Goal: Task Accomplishment & Management: Use online tool/utility

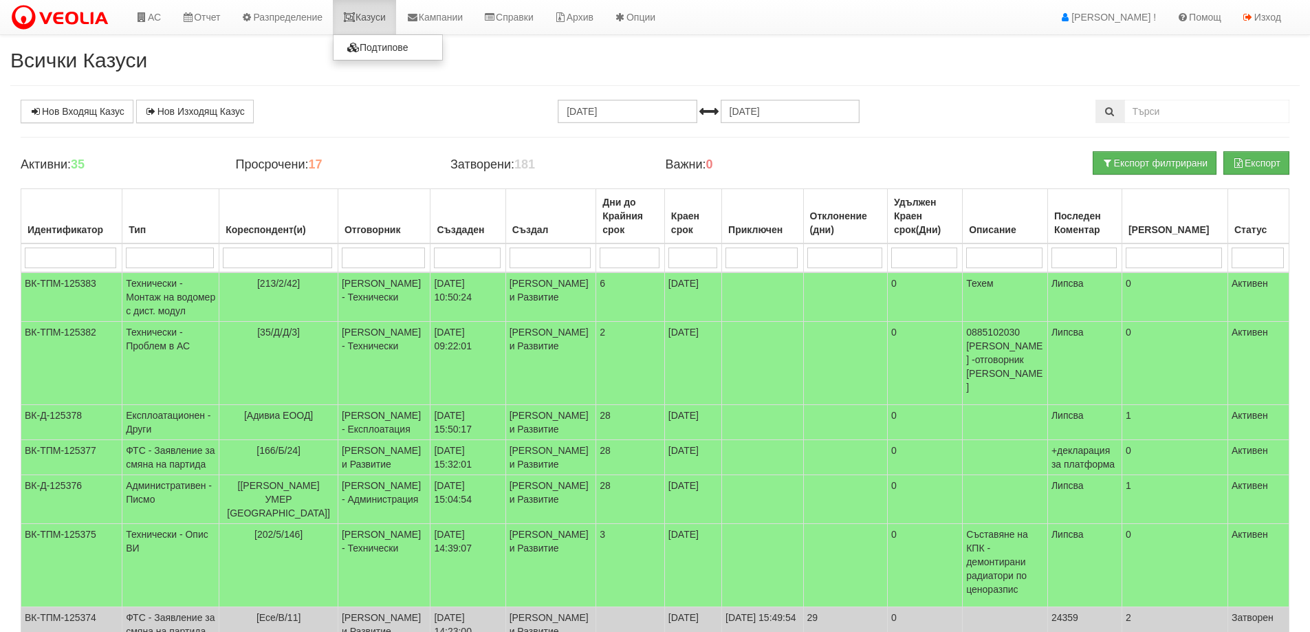
click at [370, 17] on link "Казуси" at bounding box center [364, 17] width 63 height 34
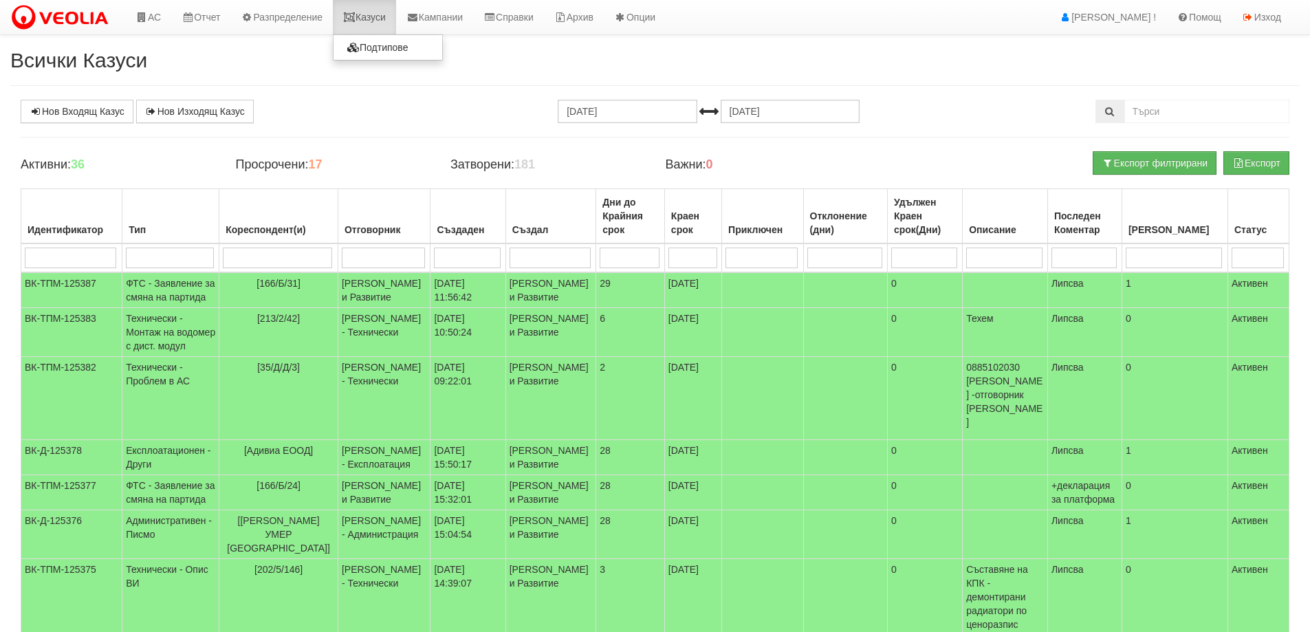
click at [371, 17] on link "Казуси" at bounding box center [364, 17] width 63 height 34
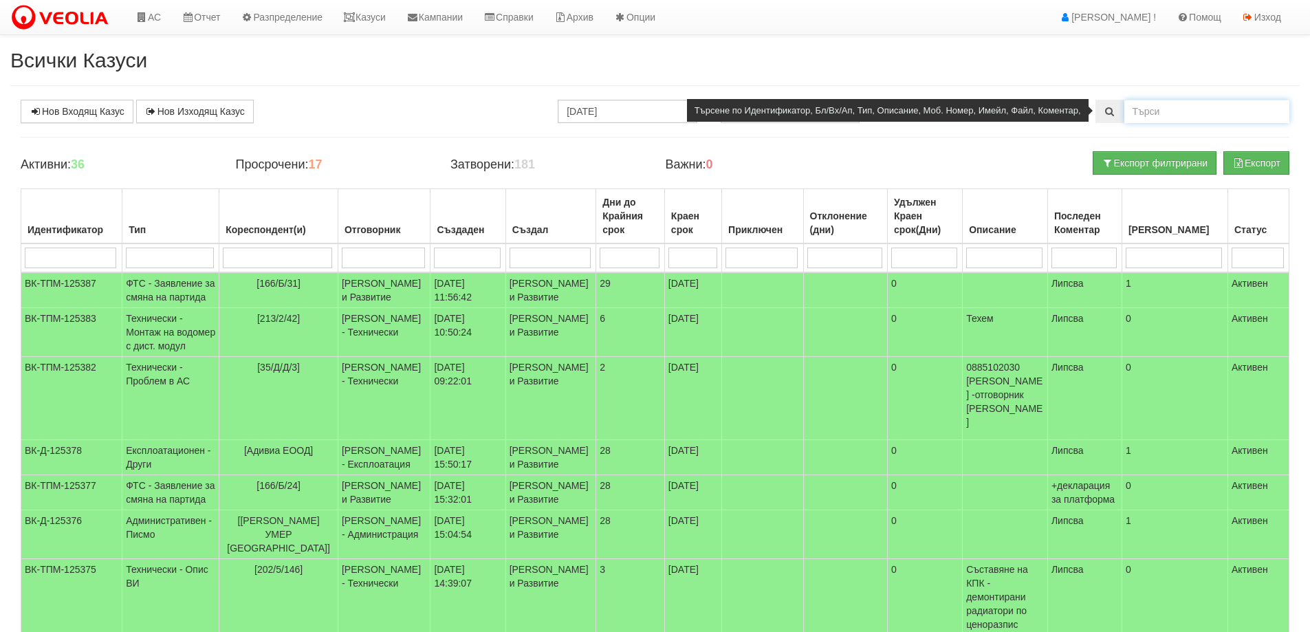
click at [1166, 111] on input "text" at bounding box center [1206, 111] width 165 height 23
type input "48/1"
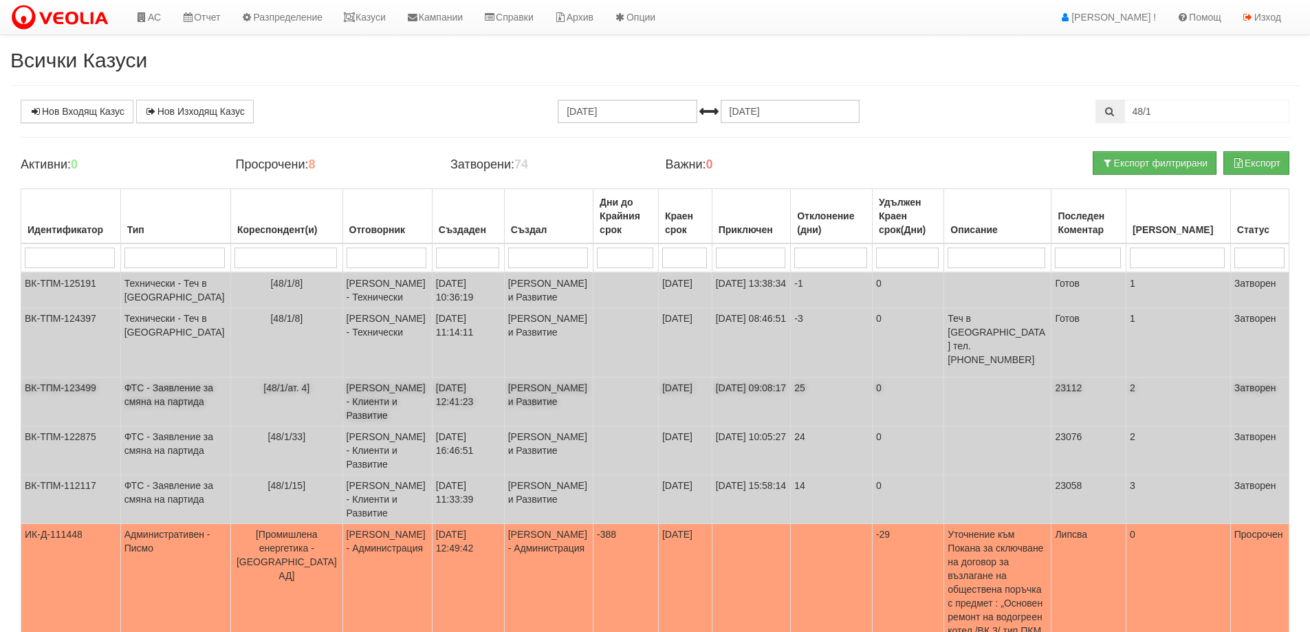
click at [167, 391] on td "ФТС - Заявление за смяна на партида" at bounding box center [175, 402] width 110 height 49
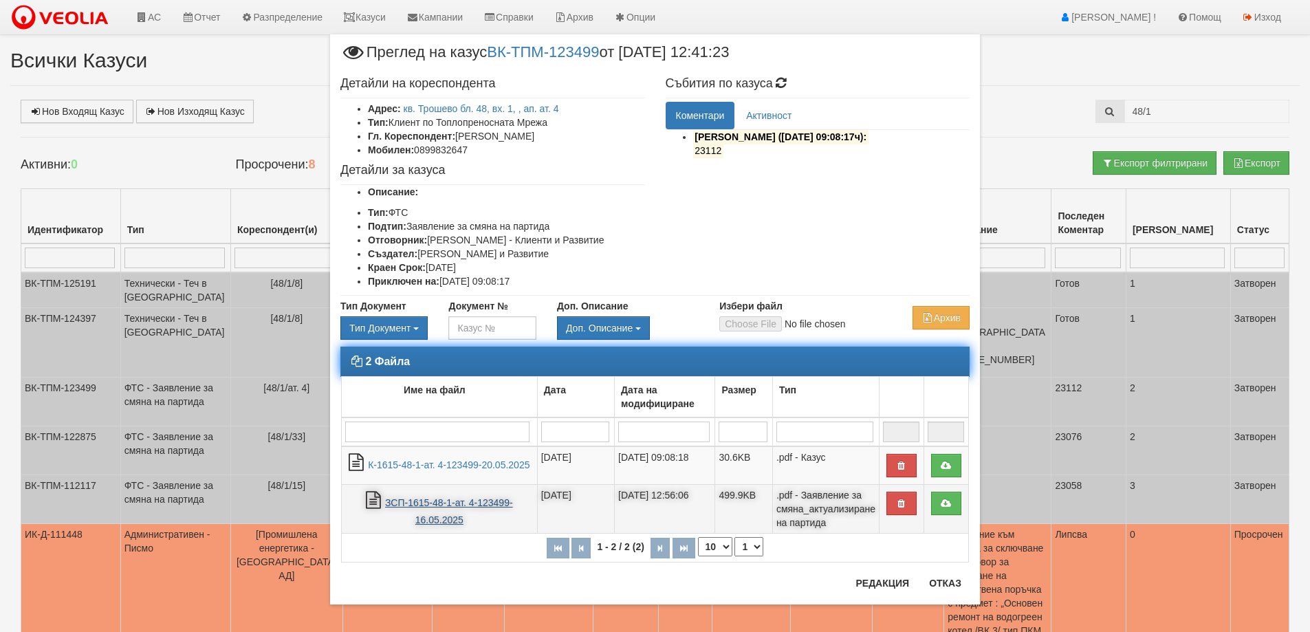
click at [448, 503] on link "ЗСП-1615-48-1-ат. 4-123499-16.05.2025" at bounding box center [449, 511] width 128 height 28
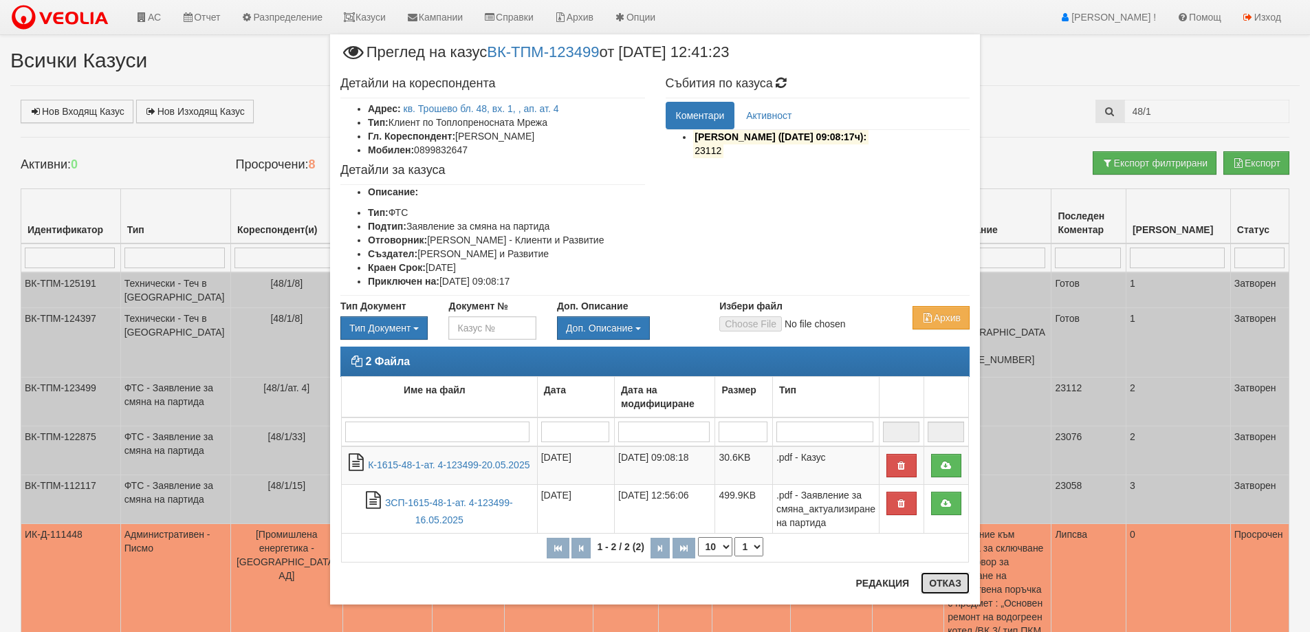
click at [945, 581] on button "Отказ" at bounding box center [945, 583] width 49 height 22
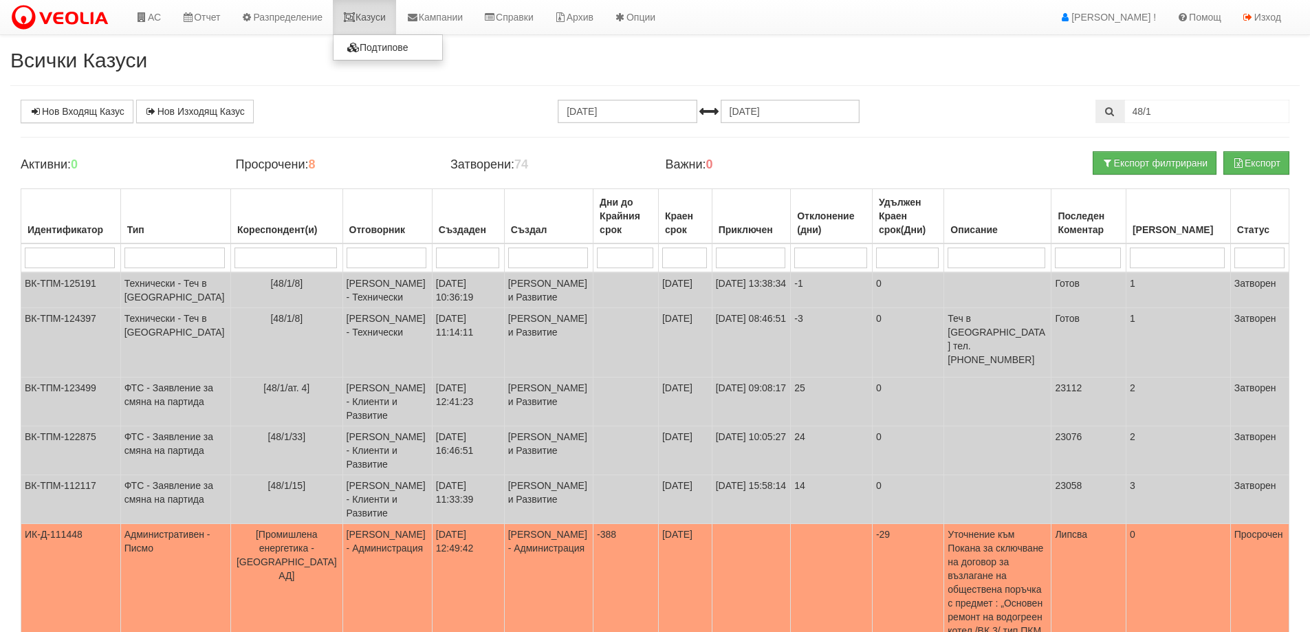
click at [377, 23] on link "Казуси" at bounding box center [364, 17] width 63 height 34
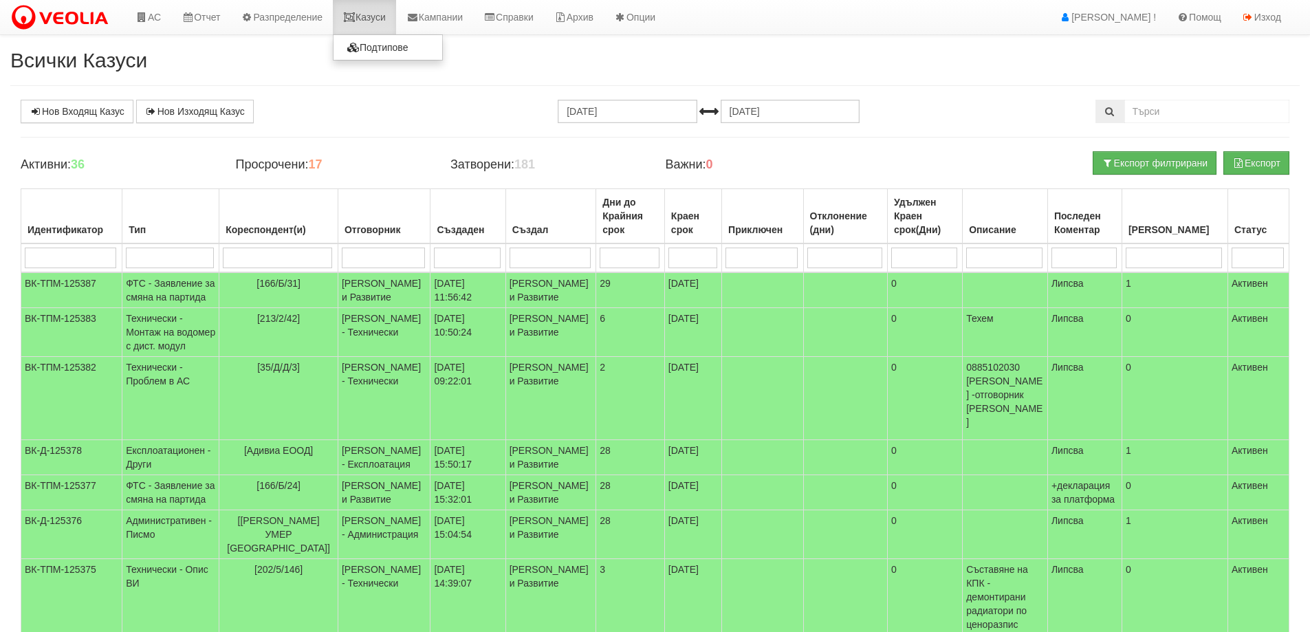
click at [376, 21] on link "Казуси" at bounding box center [364, 17] width 63 height 34
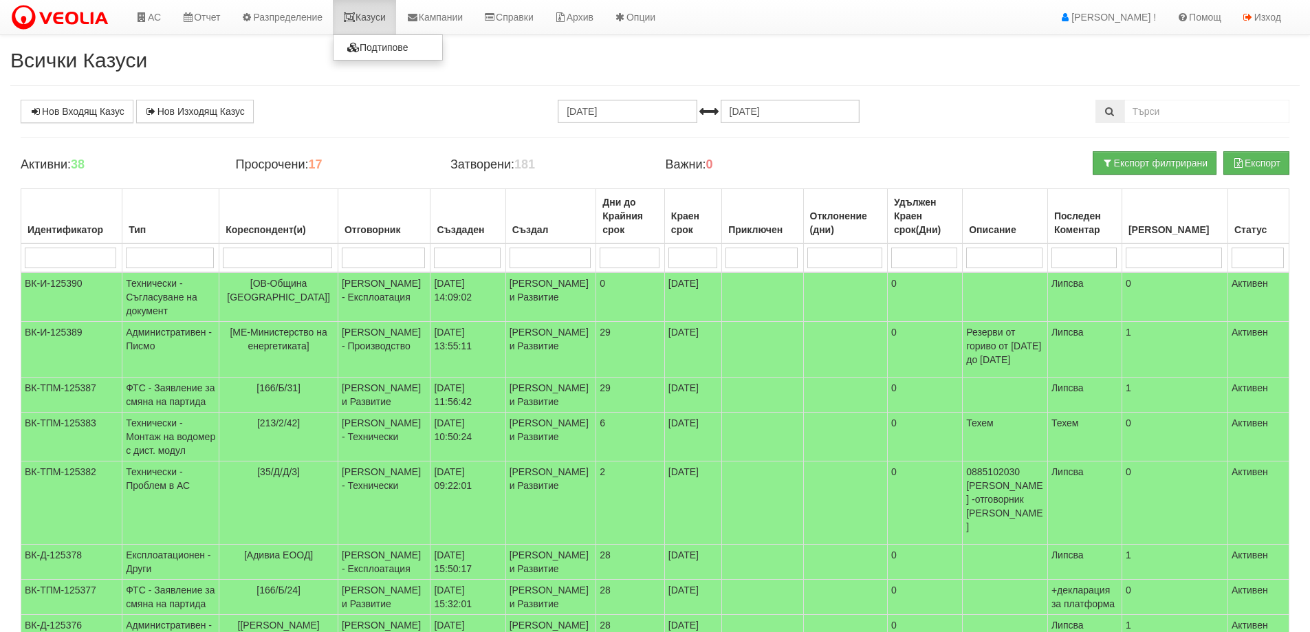
click at [369, 17] on link "Казуси" at bounding box center [364, 17] width 63 height 34
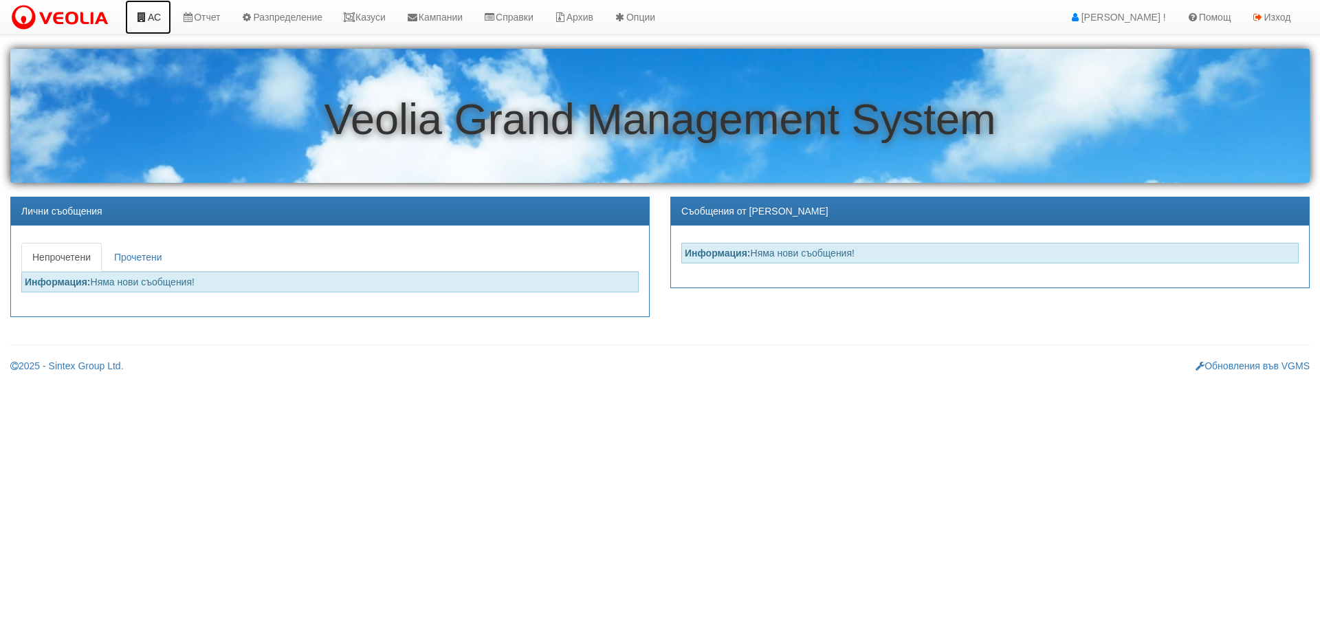
drag, startPoint x: 163, startPoint y: 14, endPoint x: 158, endPoint y: 23, distance: 9.6
click at [162, 15] on link "АС" at bounding box center [148, 17] width 46 height 34
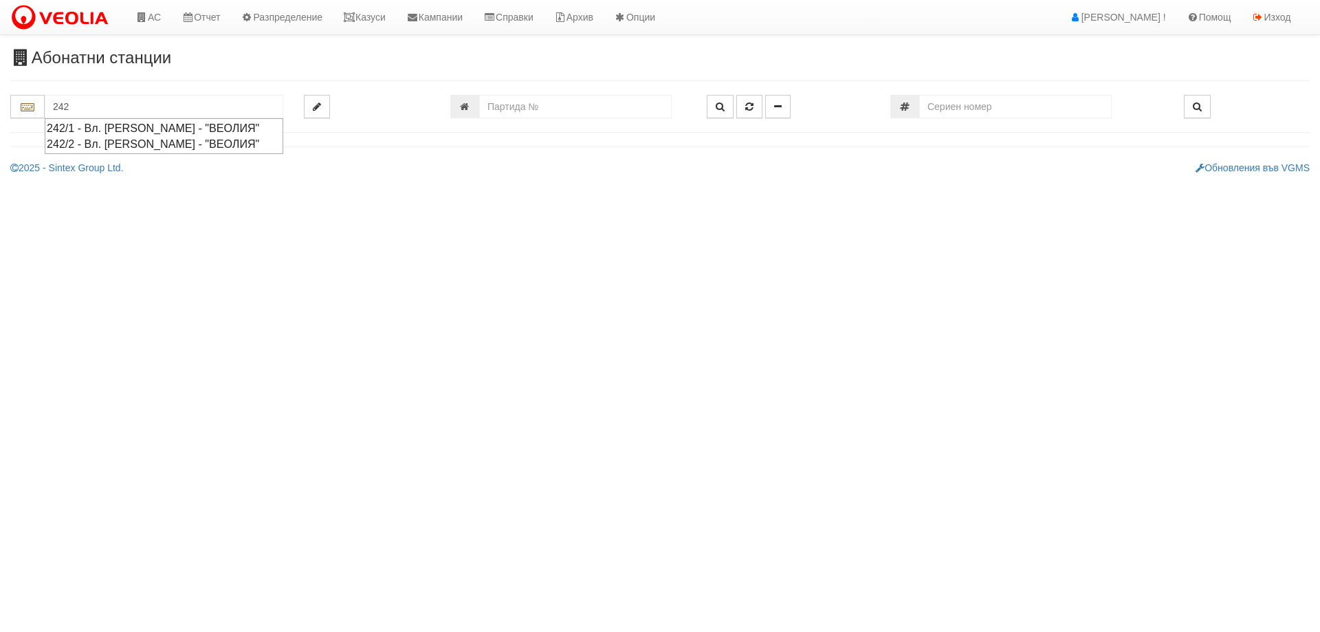
click at [109, 129] on div "242/1 - Вл. Варненчик - "ВЕОЛИЯ"" at bounding box center [164, 128] width 234 height 16
type input "242/1 - Вл. Варненчик - "ВЕОЛИЯ""
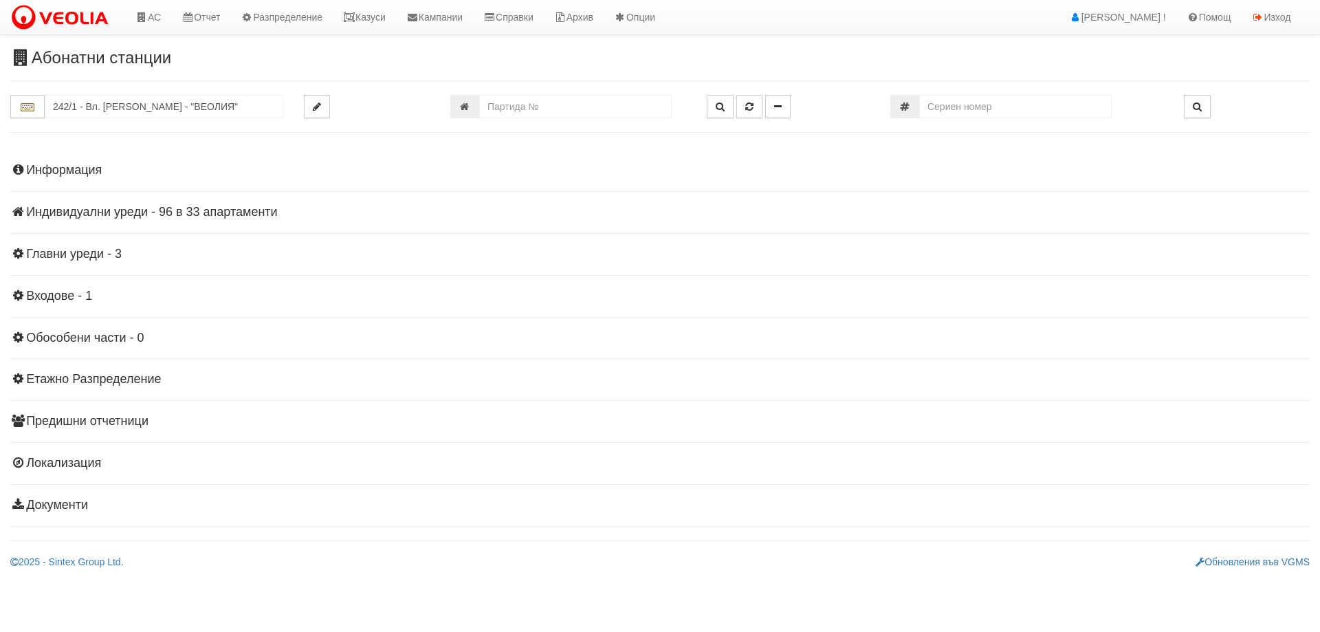
click at [166, 207] on h4 "Индивидуални уреди - 96 в 33 апартаменти" at bounding box center [660, 213] width 1300 height 14
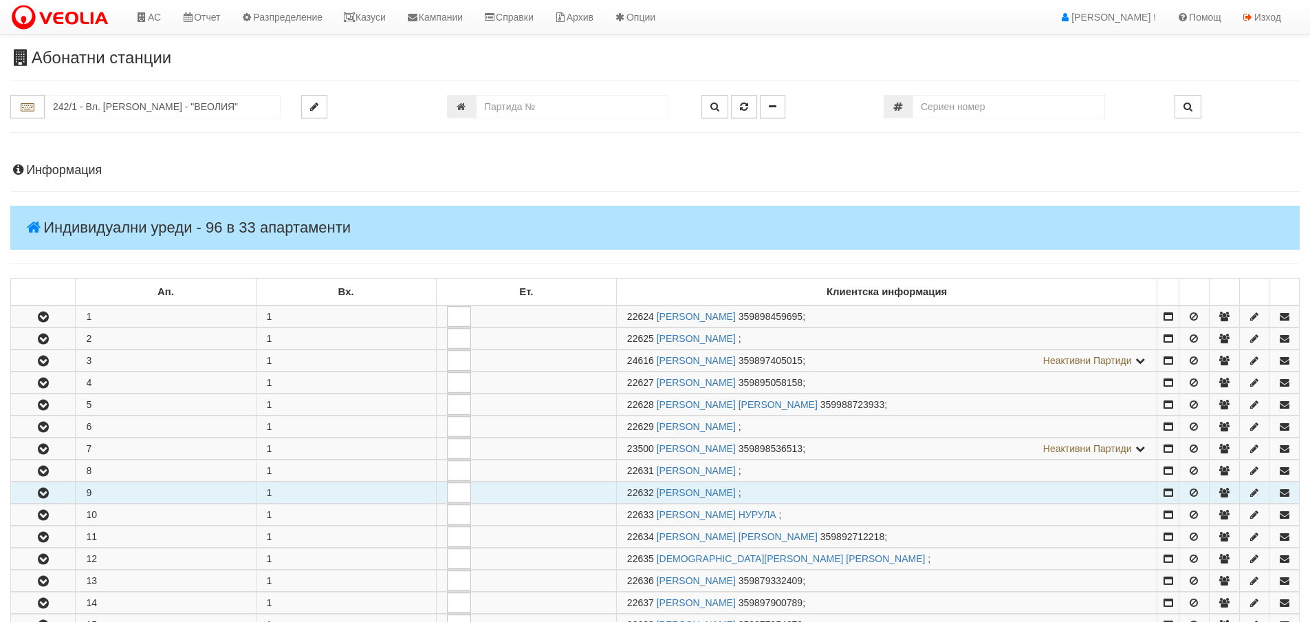
click at [43, 493] on icon "button" at bounding box center [43, 493] width 17 height 10
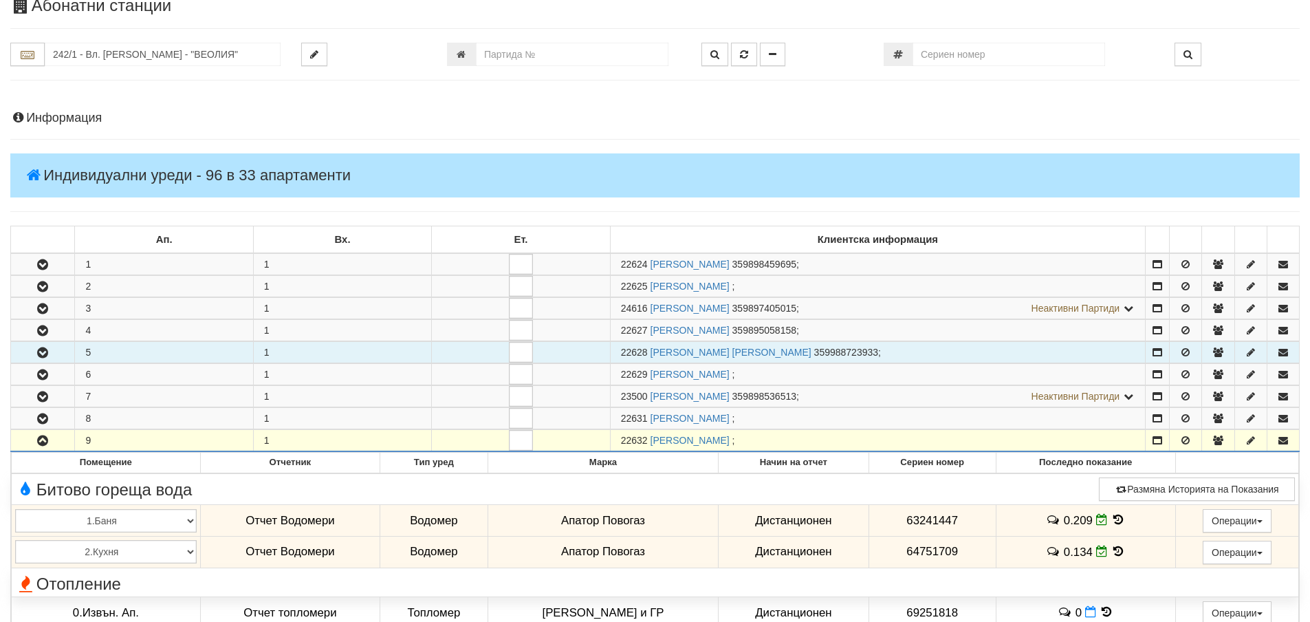
scroll to position [206, 0]
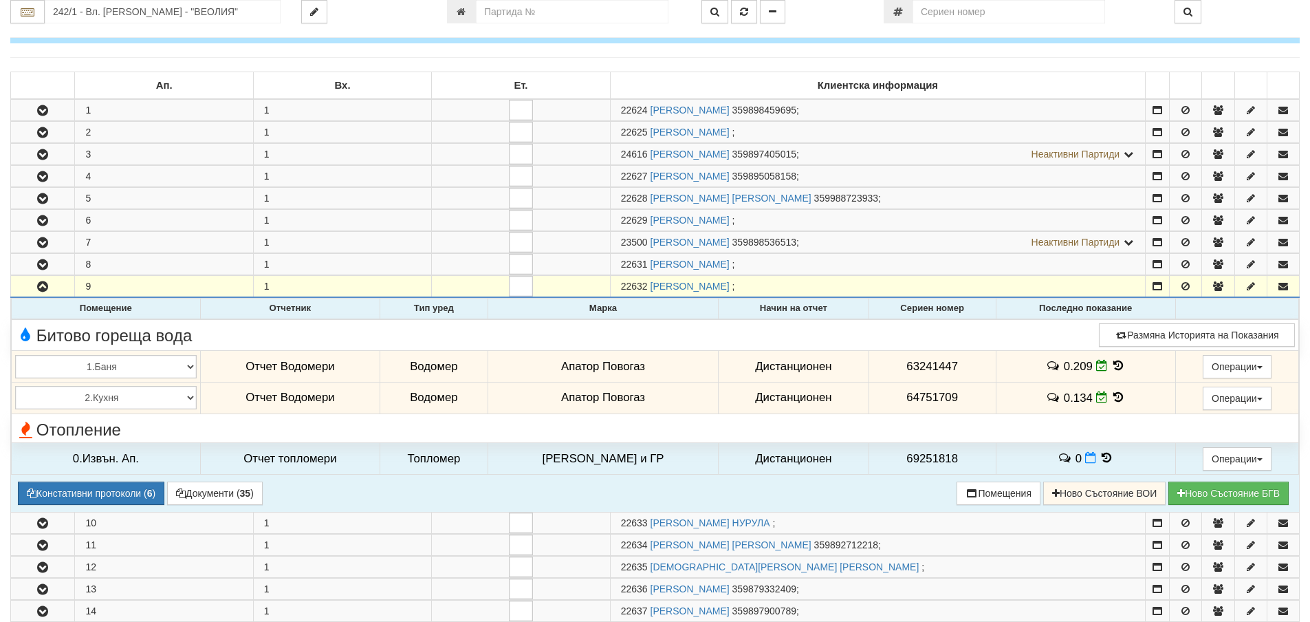
click at [1111, 367] on icon at bounding box center [1118, 366] width 15 height 12
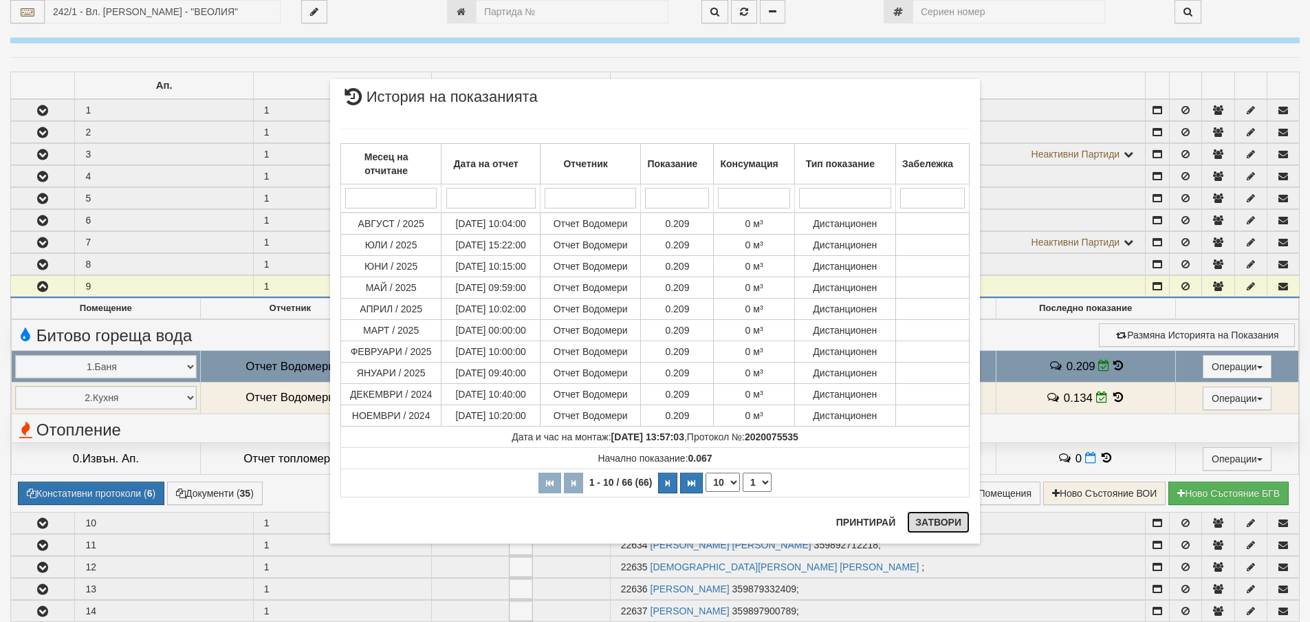
click at [940, 523] on button "Затвори" at bounding box center [938, 522] width 63 height 22
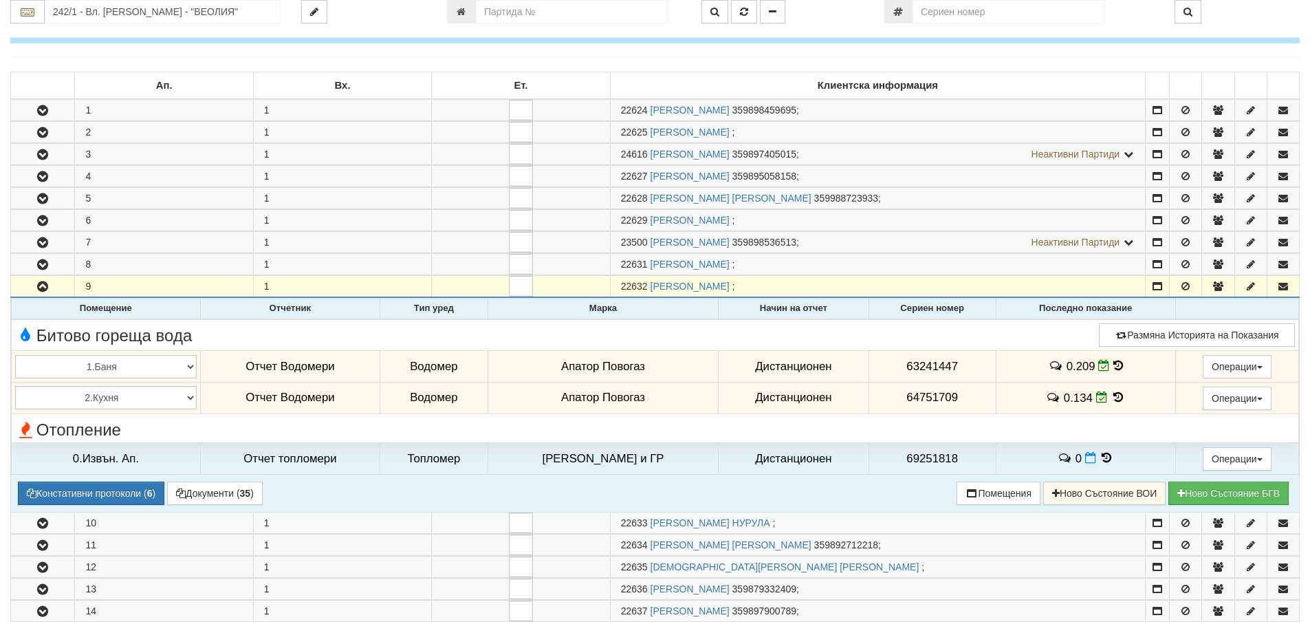
click at [1111, 399] on icon at bounding box center [1118, 397] width 15 height 12
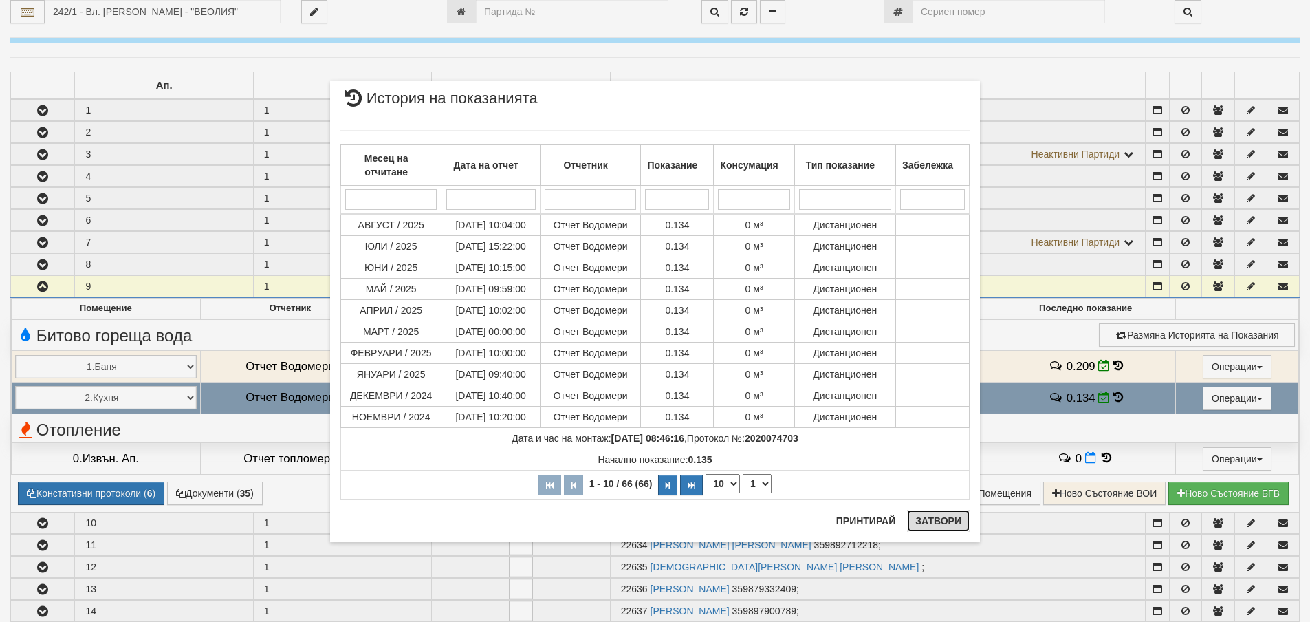
click at [943, 522] on button "Затвори" at bounding box center [938, 521] width 63 height 22
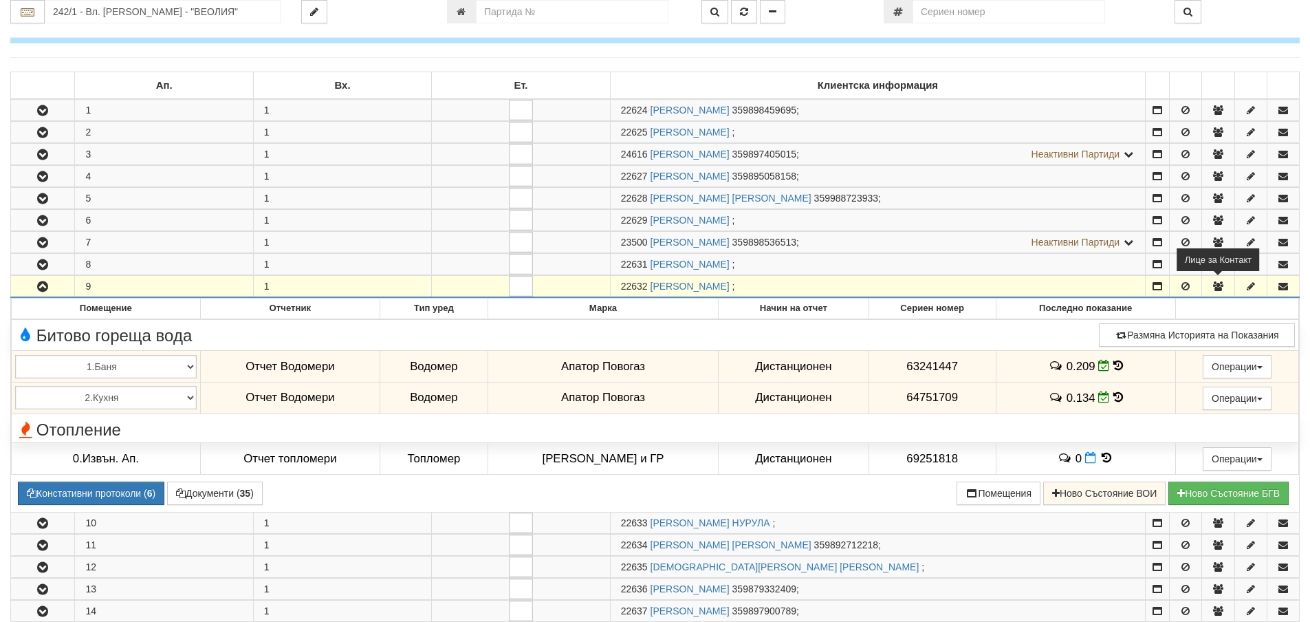
click at [1221, 284] on icon "button" at bounding box center [1218, 286] width 12 height 10
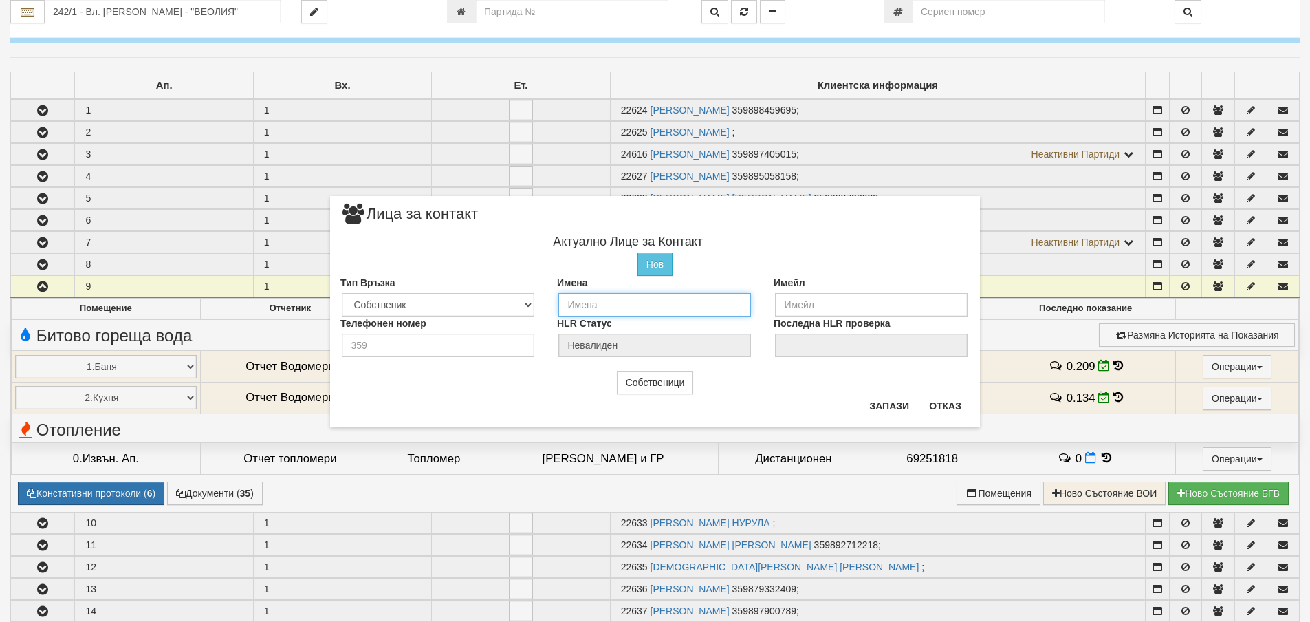
click at [573, 303] on input "text" at bounding box center [654, 304] width 193 height 23
type input "Васил"
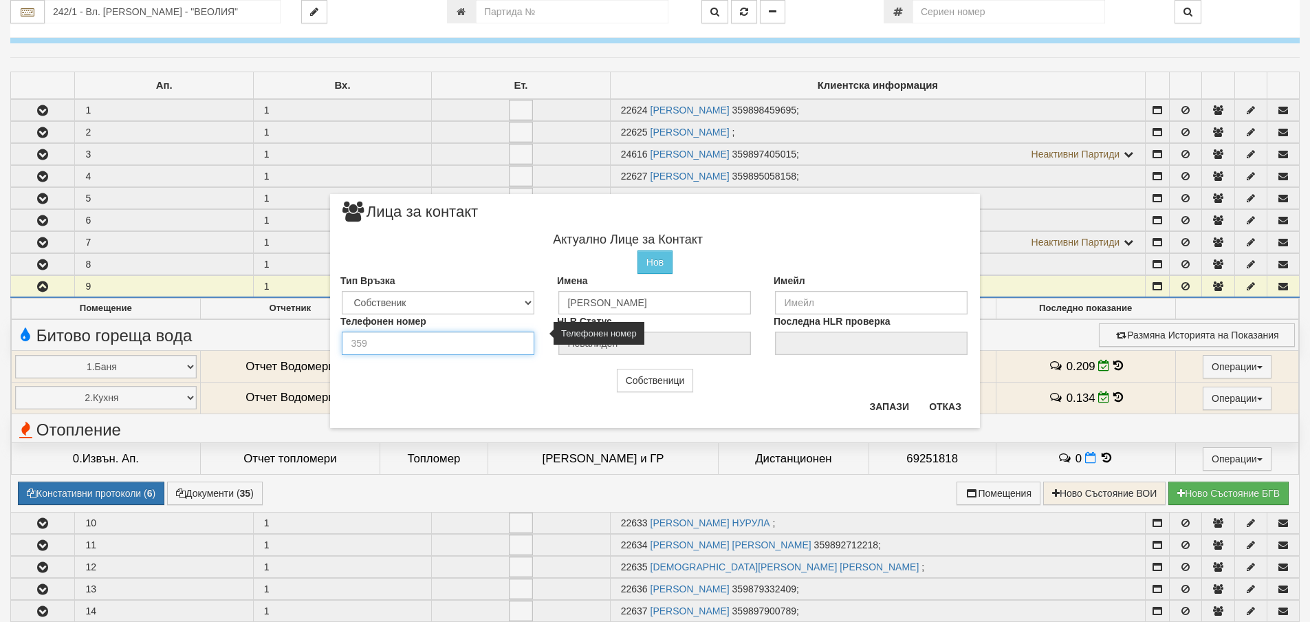
click at [389, 342] on input "number" at bounding box center [438, 342] width 193 height 23
type input "0048579253193"
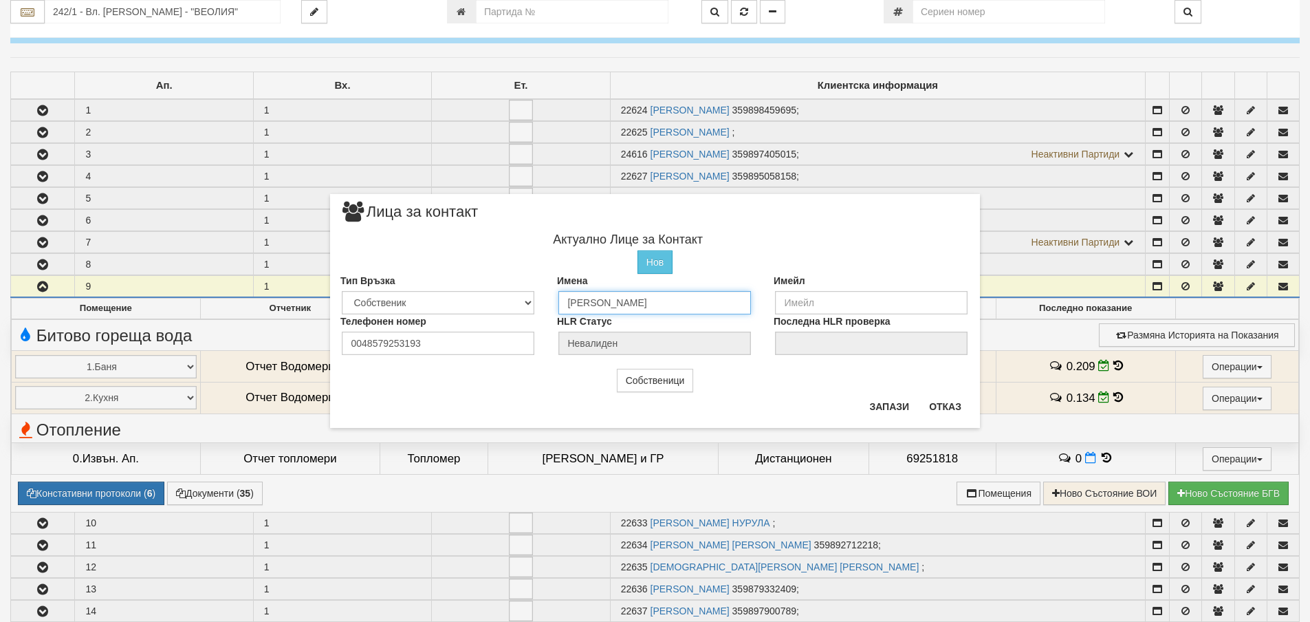
click at [602, 302] on input "Васил" at bounding box center [654, 302] width 193 height 23
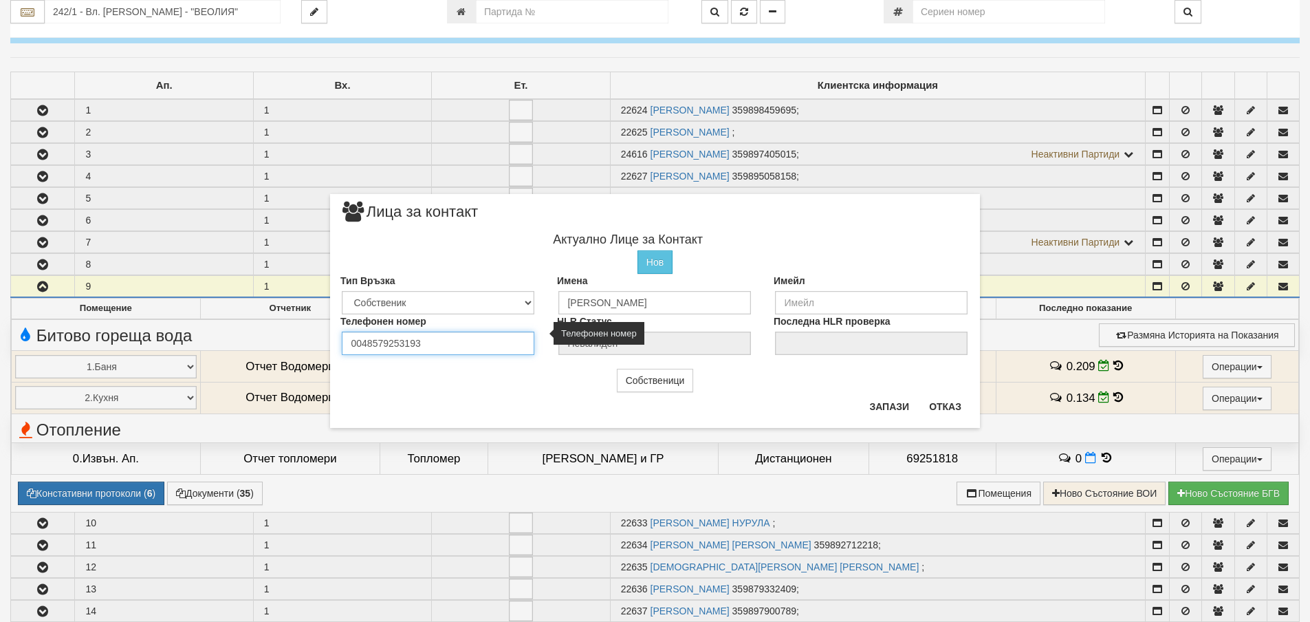
click at [457, 348] on input "0048579253193" at bounding box center [438, 342] width 193 height 23
click at [432, 341] on input "0048579253193" at bounding box center [438, 342] width 193 height 23
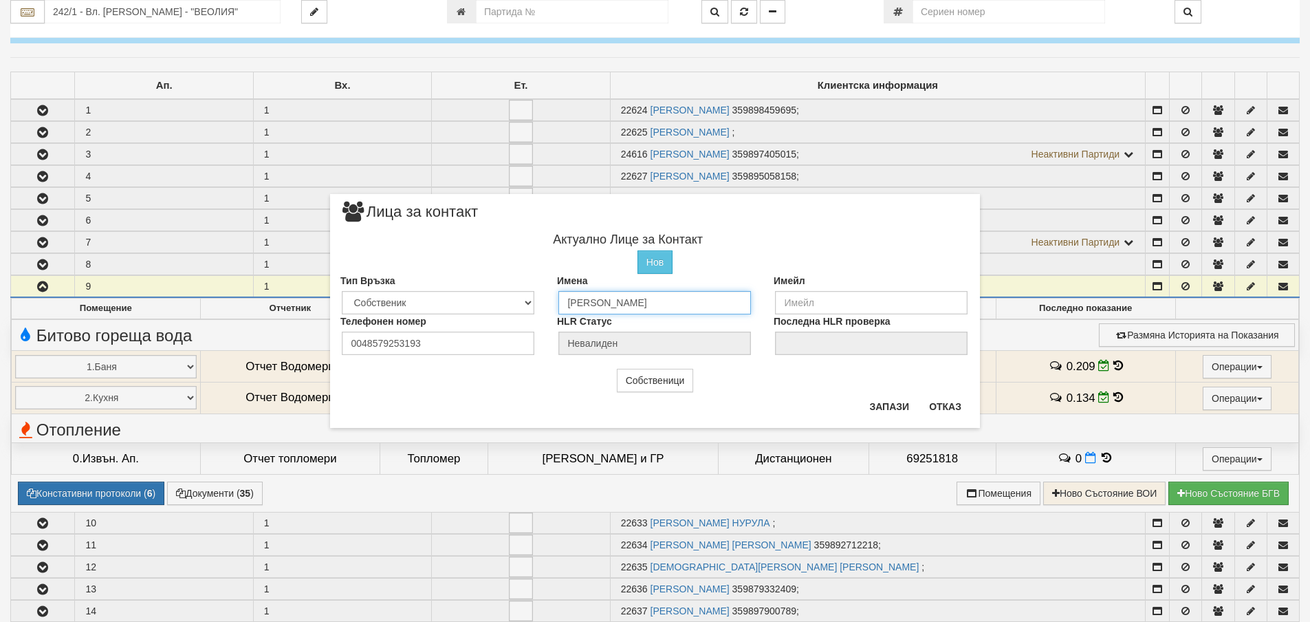
click at [623, 299] on input "Васил" at bounding box center [654, 302] width 193 height 23
click at [882, 404] on button "Запази" at bounding box center [889, 406] width 56 height 22
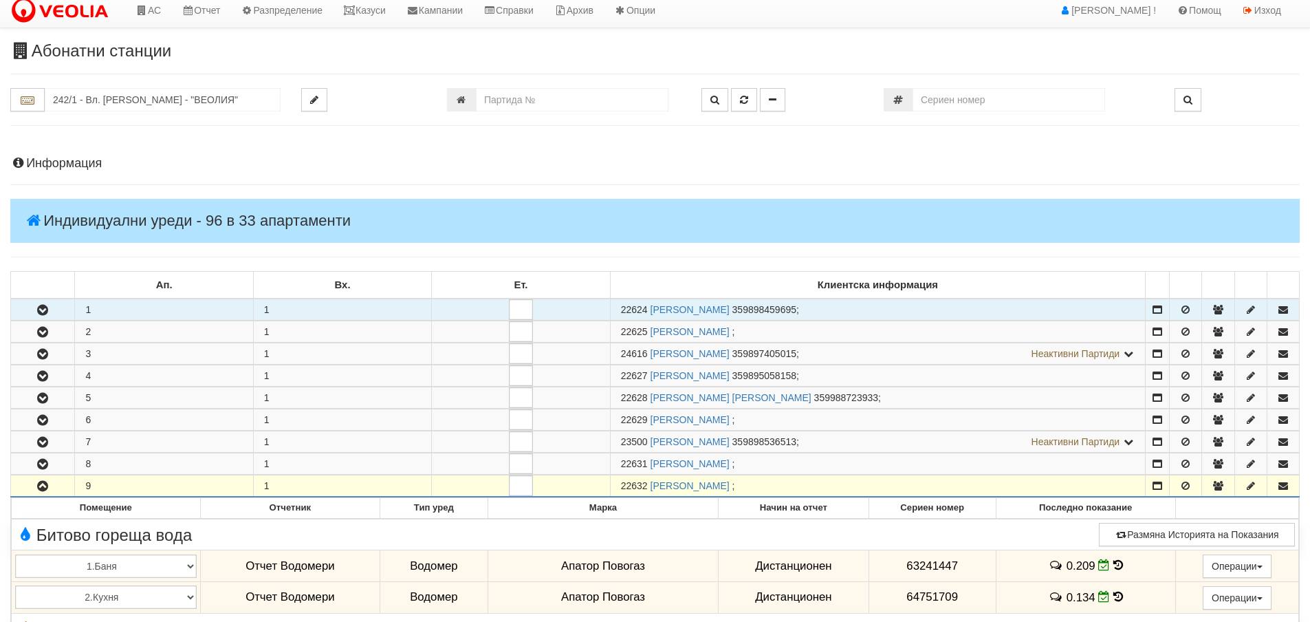
scroll to position [0, 0]
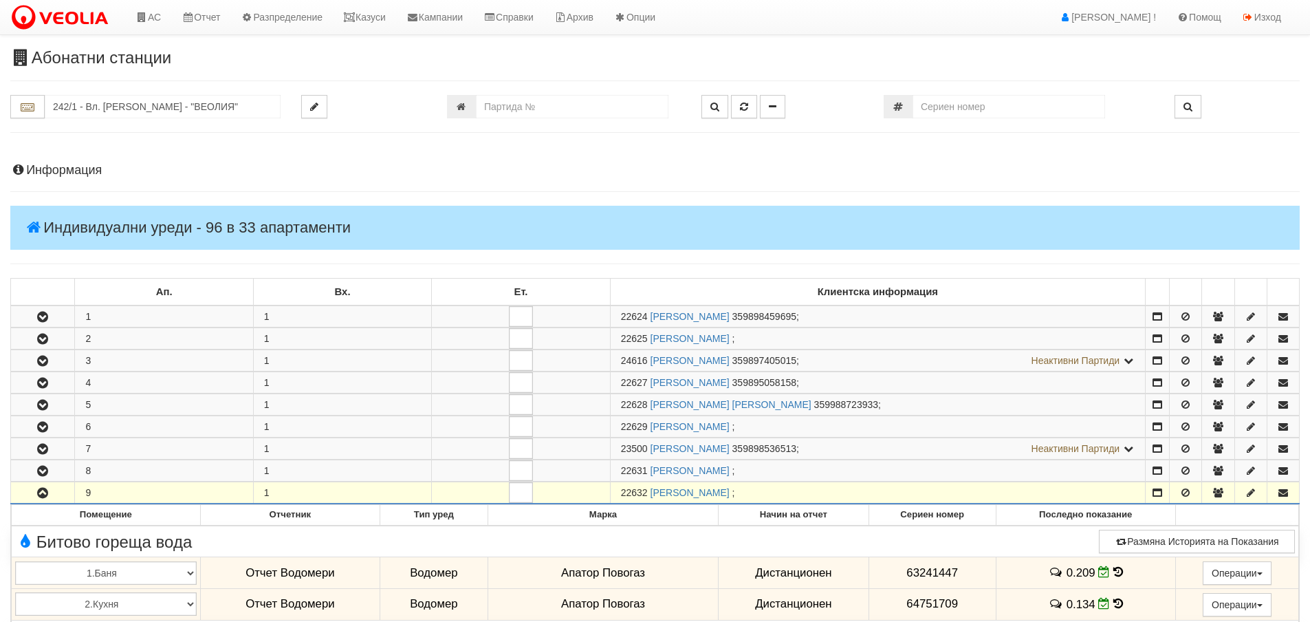
click at [80, 172] on h4 "Информация" at bounding box center [654, 171] width 1289 height 14
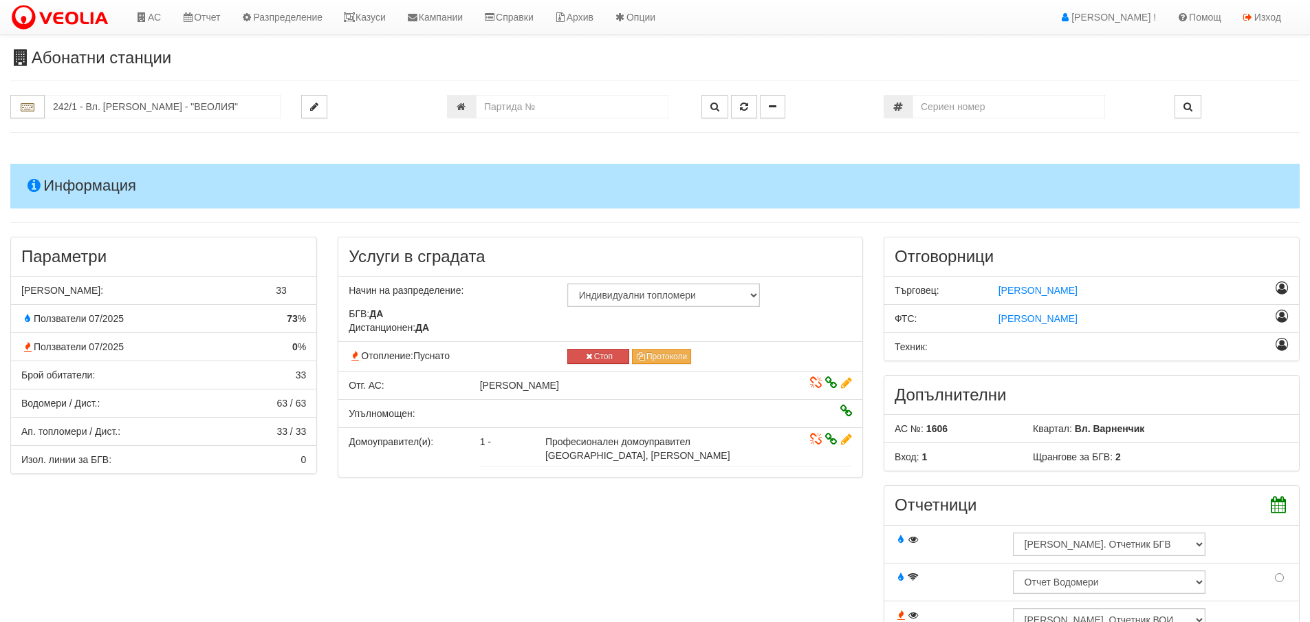
click at [54, 188] on h4 "Информация" at bounding box center [654, 186] width 1289 height 44
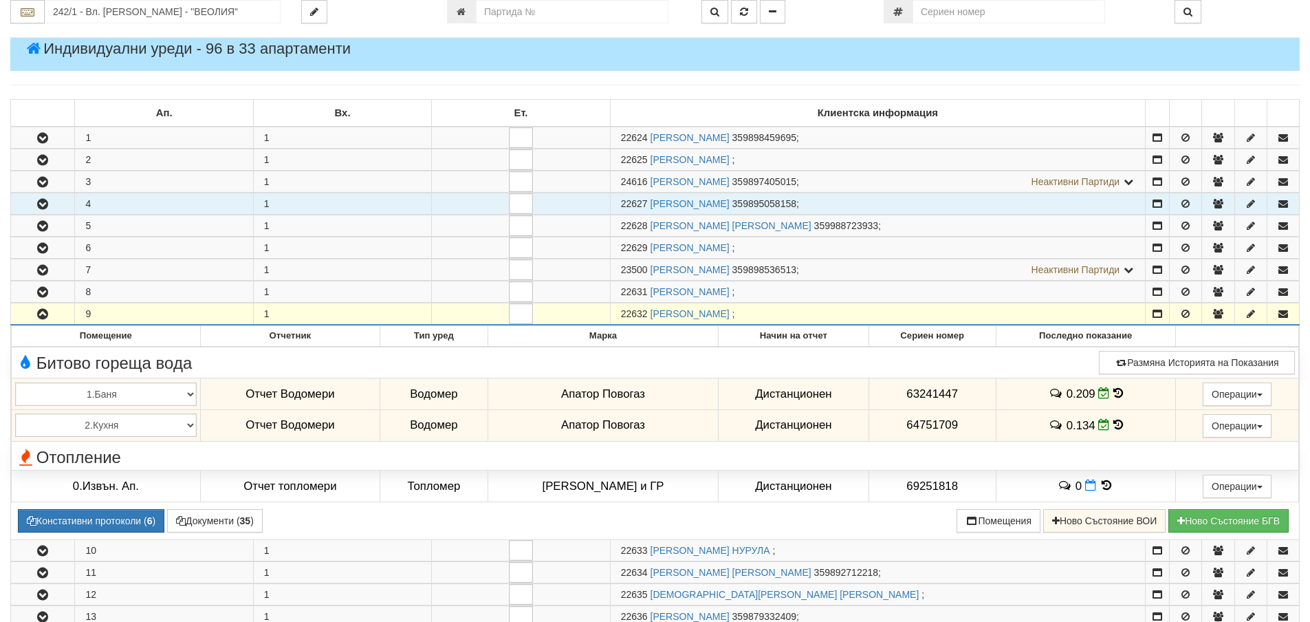
scroll to position [206, 0]
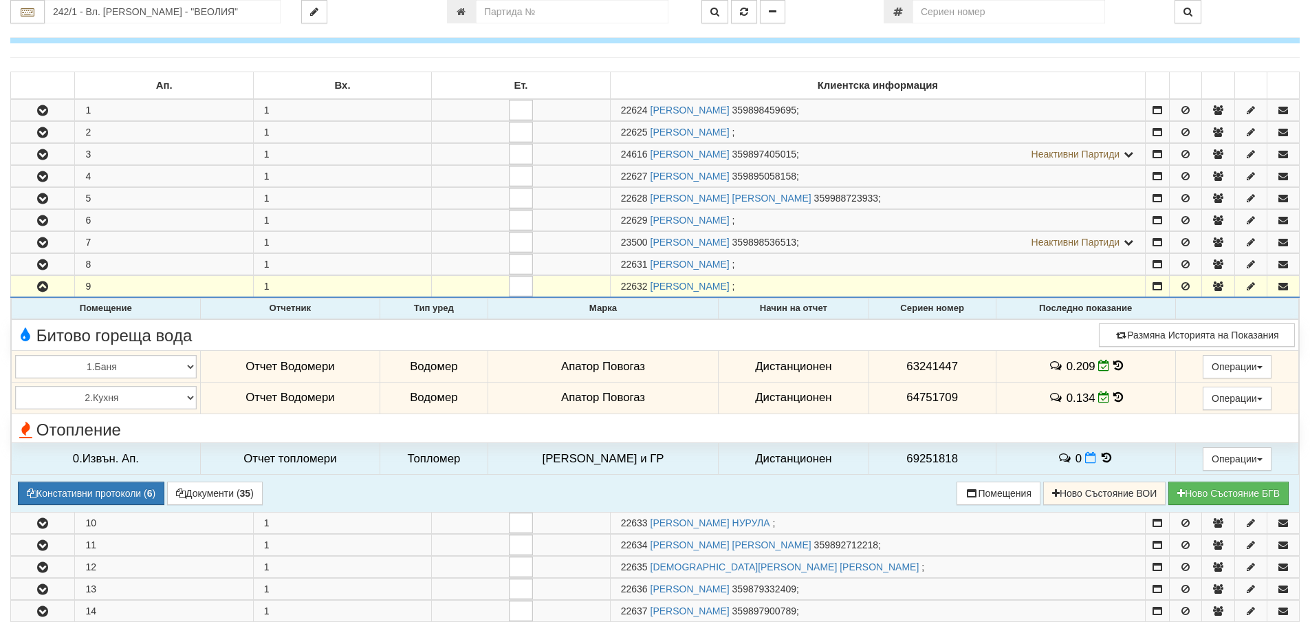
click at [1113, 399] on icon at bounding box center [1118, 397] width 10 height 12
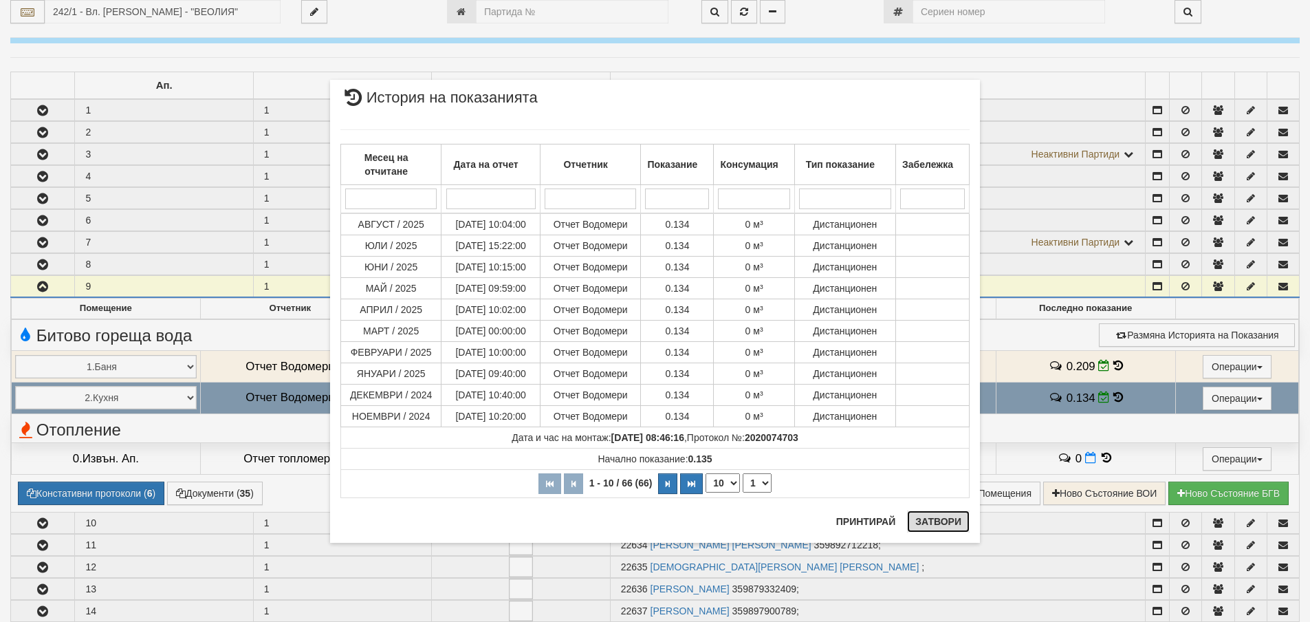
click at [936, 516] on button "Затвори" at bounding box center [938, 521] width 63 height 22
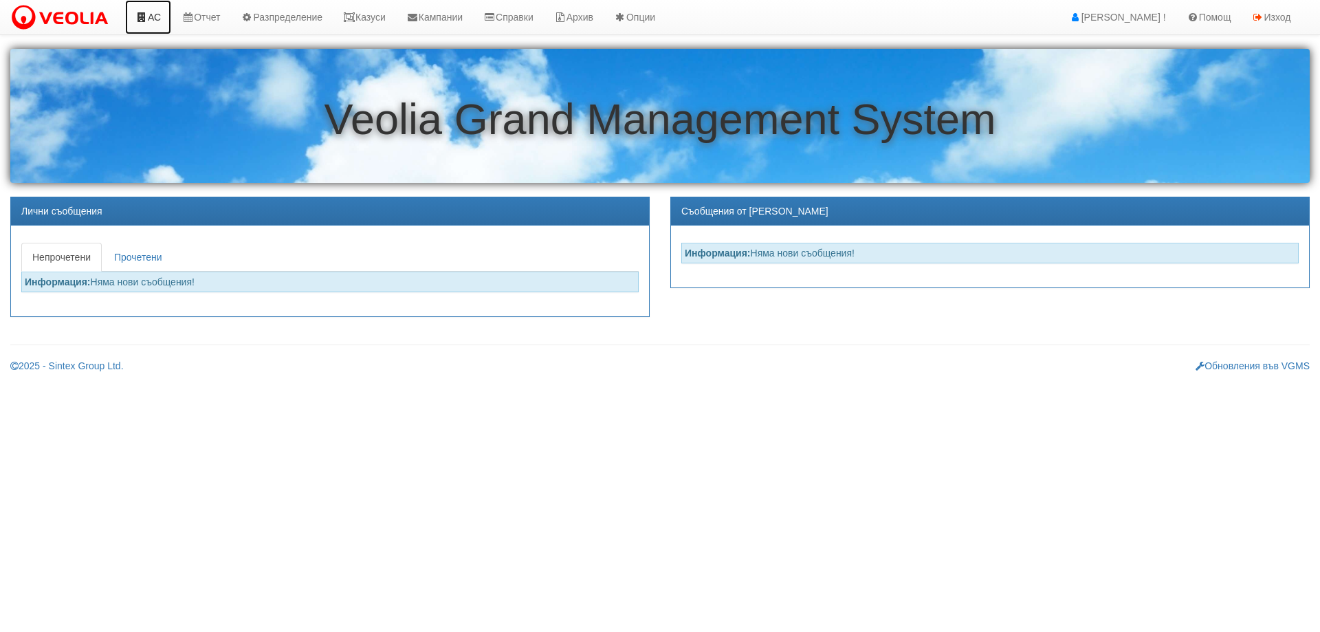
click at [161, 16] on link "АС" at bounding box center [148, 17] width 46 height 34
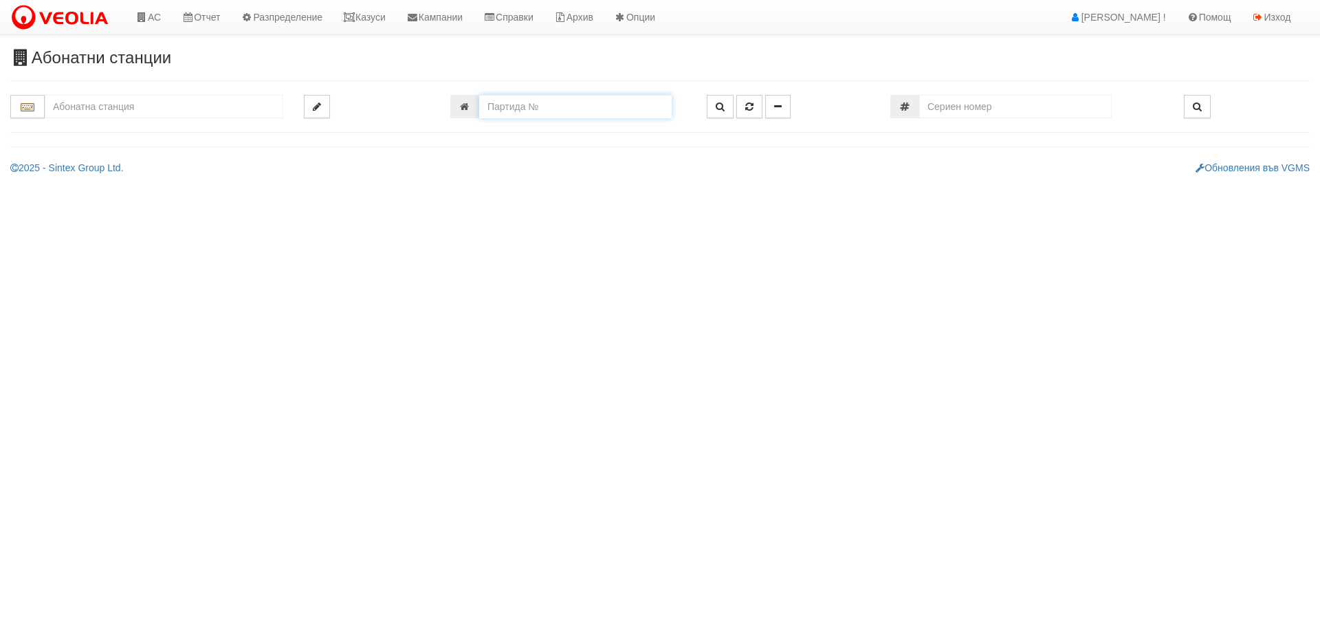
click at [540, 108] on input "number" at bounding box center [575, 106] width 193 height 23
click at [59, 113] on input "text" at bounding box center [164, 106] width 239 height 23
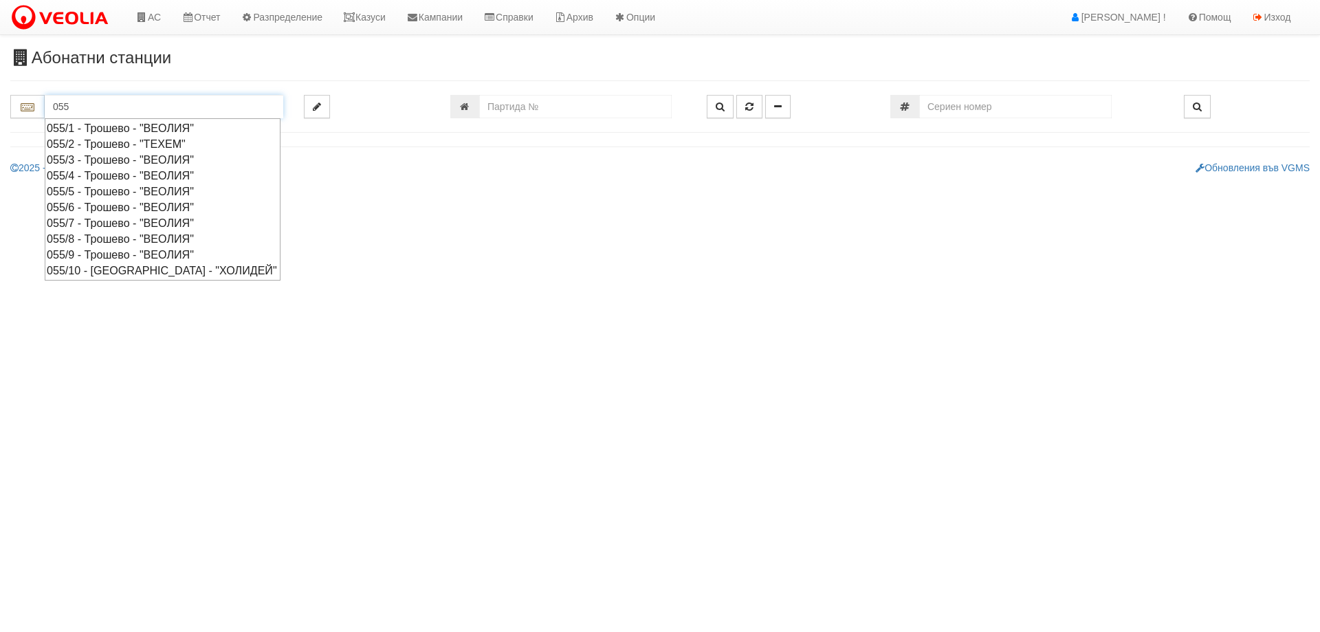
click at [106, 195] on div "055/5 - Трошево - "ВЕОЛИЯ"" at bounding box center [163, 192] width 232 height 16
type input "055/5 - Трошево - "ВЕОЛИЯ""
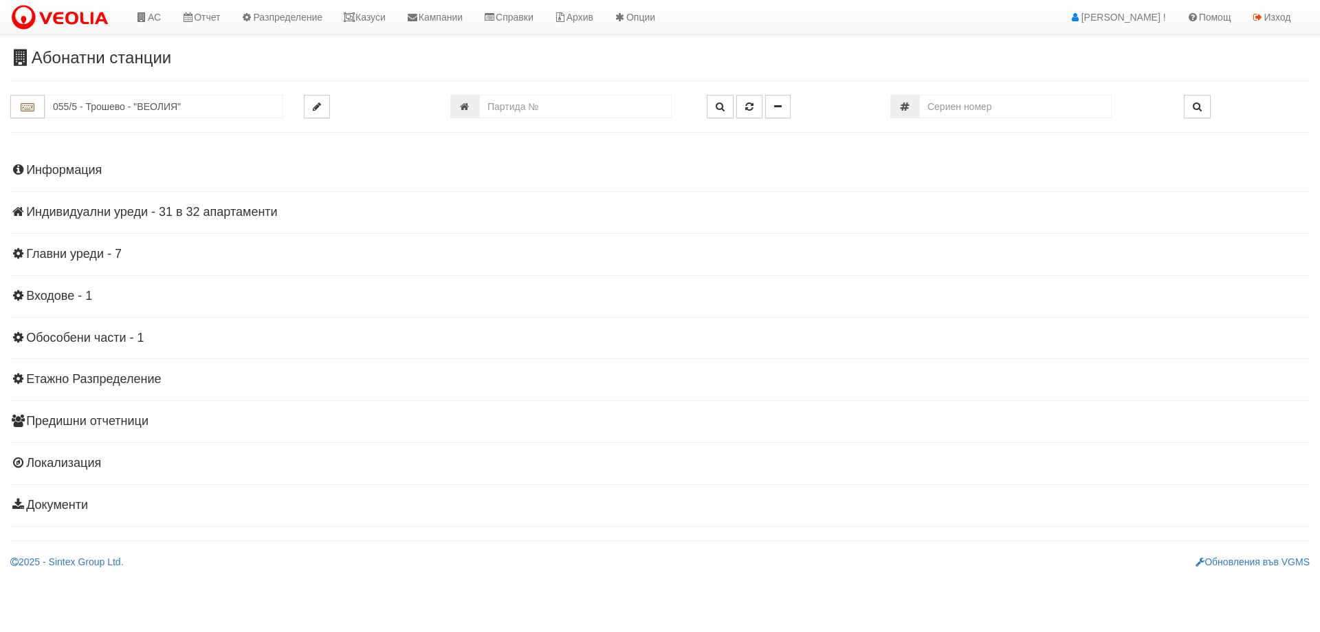
click at [65, 171] on h4 "Информация" at bounding box center [660, 171] width 1300 height 14
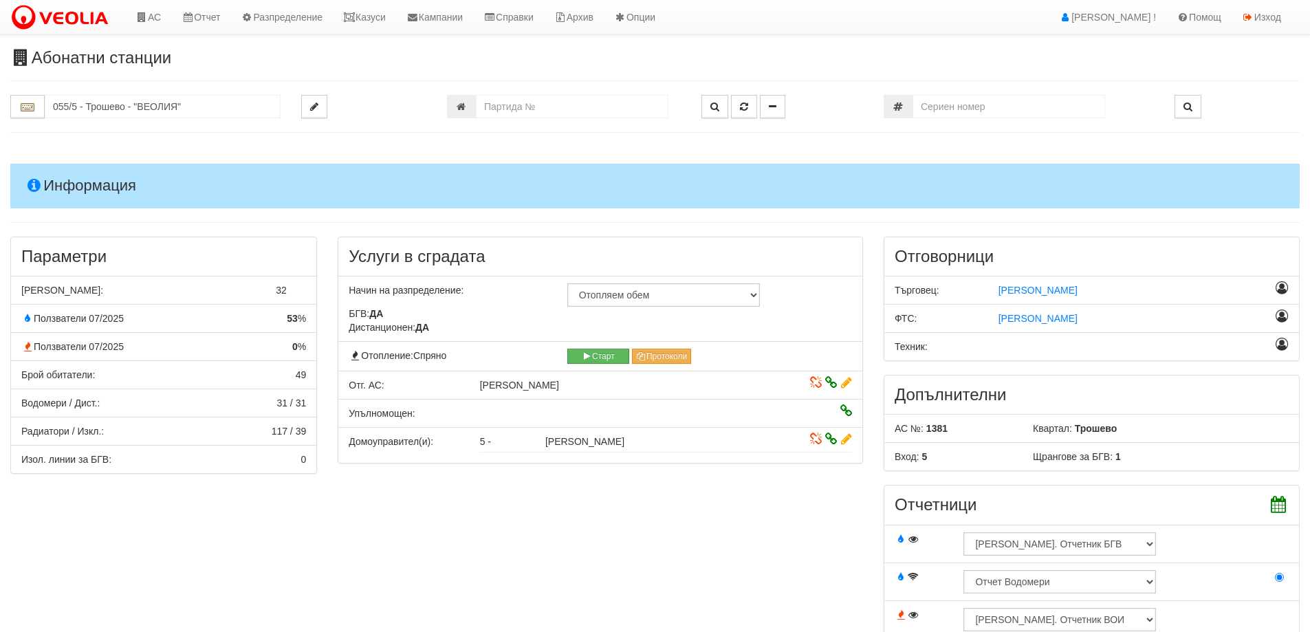
click at [64, 184] on h4 "Информация" at bounding box center [654, 186] width 1289 height 44
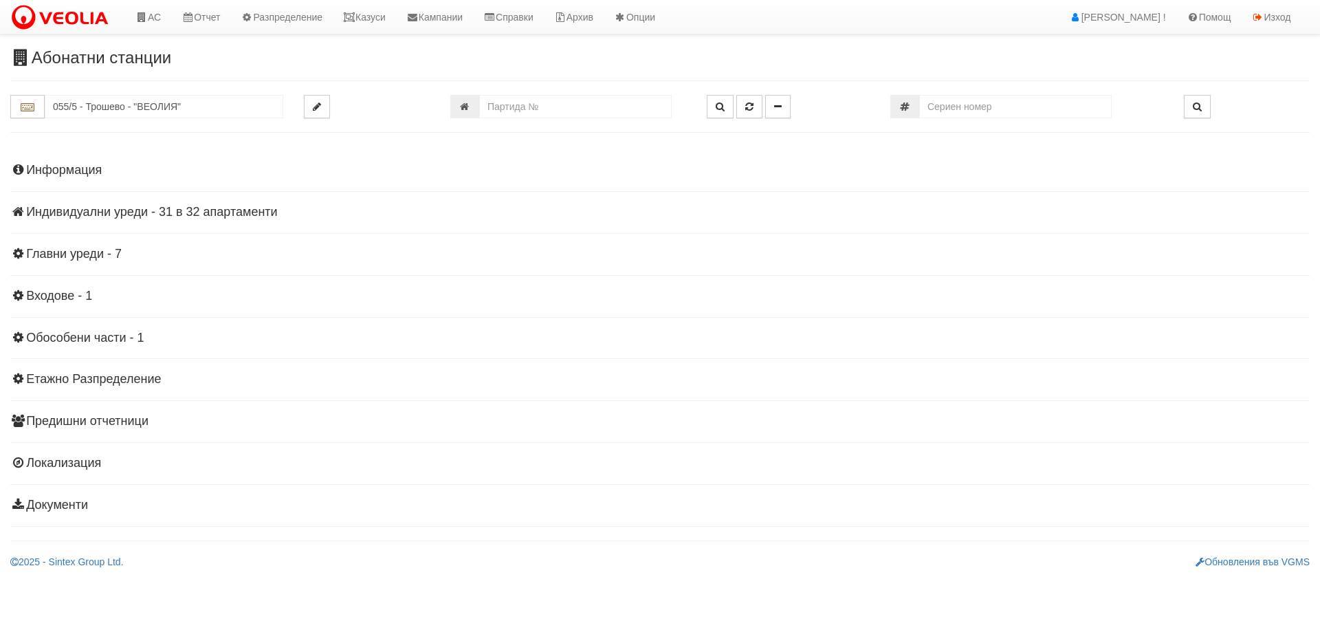
click at [80, 211] on h4 "Индивидуални уреди - 31 в 32 апартаменти" at bounding box center [660, 213] width 1300 height 14
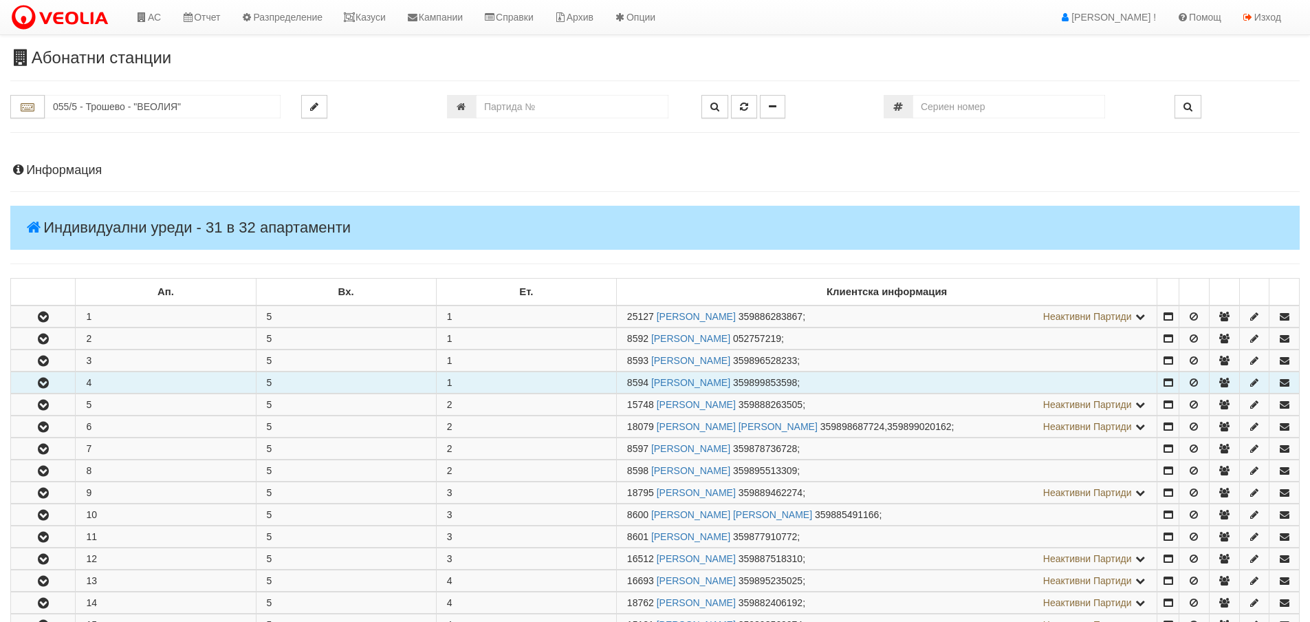
click at [34, 382] on button "button" at bounding box center [43, 382] width 64 height 21
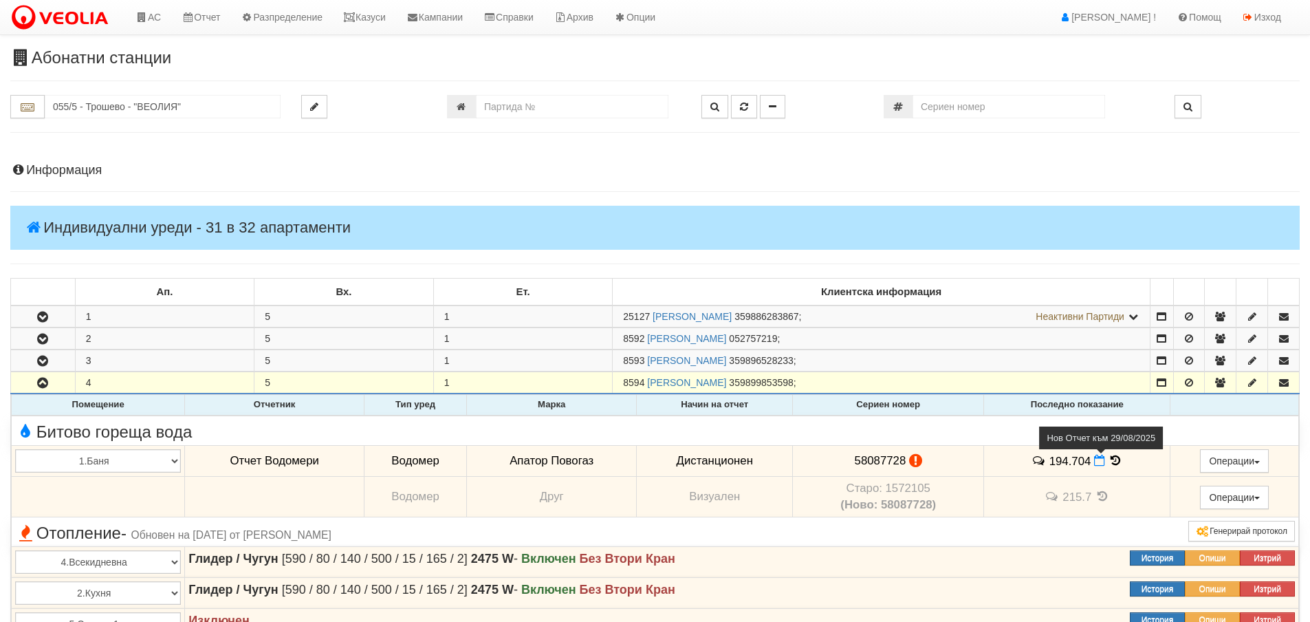
click at [1094, 460] on icon at bounding box center [1099, 461] width 11 height 12
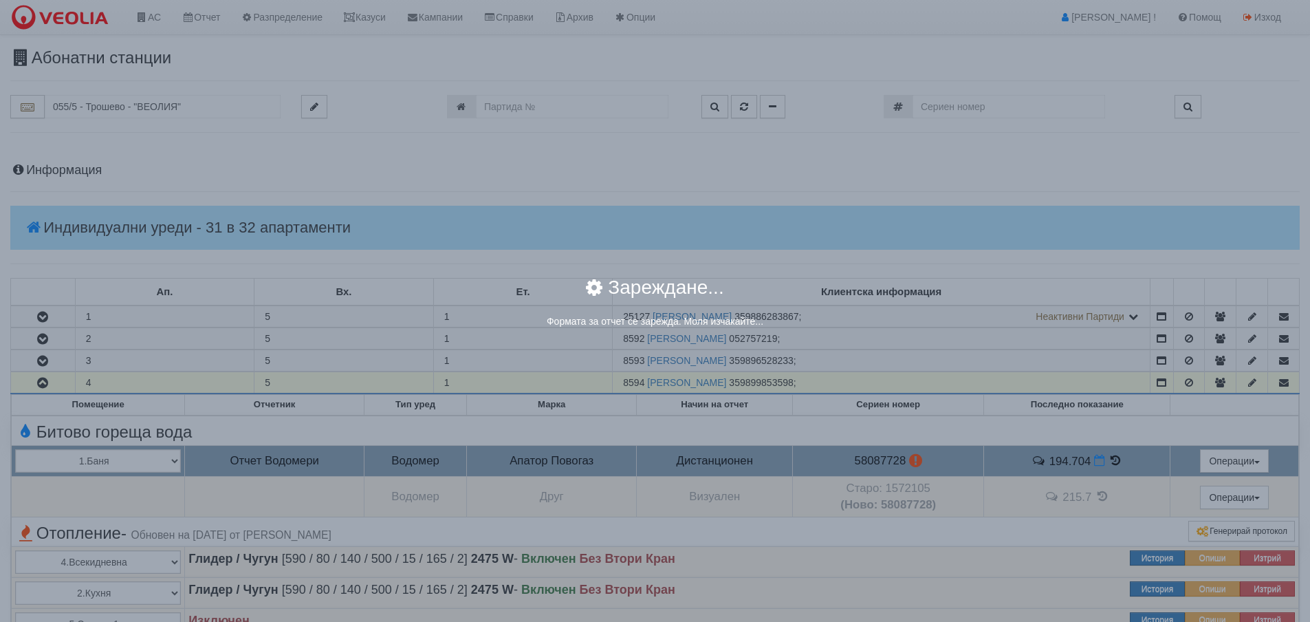
select select "8ac75930-9bfd-e511-80be-8d5a1dced85a"
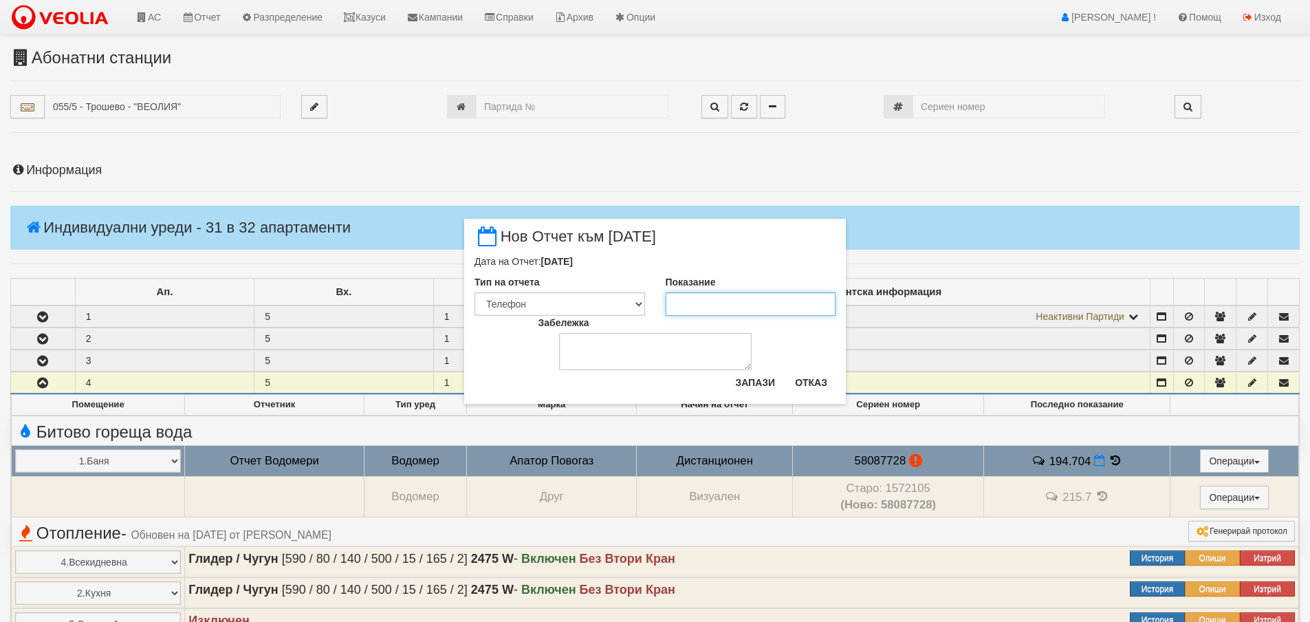
click at [687, 307] on input "Показание" at bounding box center [751, 303] width 171 height 23
type input "196.6"
click at [638, 355] on textarea "Забележка" at bounding box center [655, 351] width 193 height 37
type textarea "[DATE]"
click at [744, 382] on button "Запази" at bounding box center [755, 382] width 56 height 22
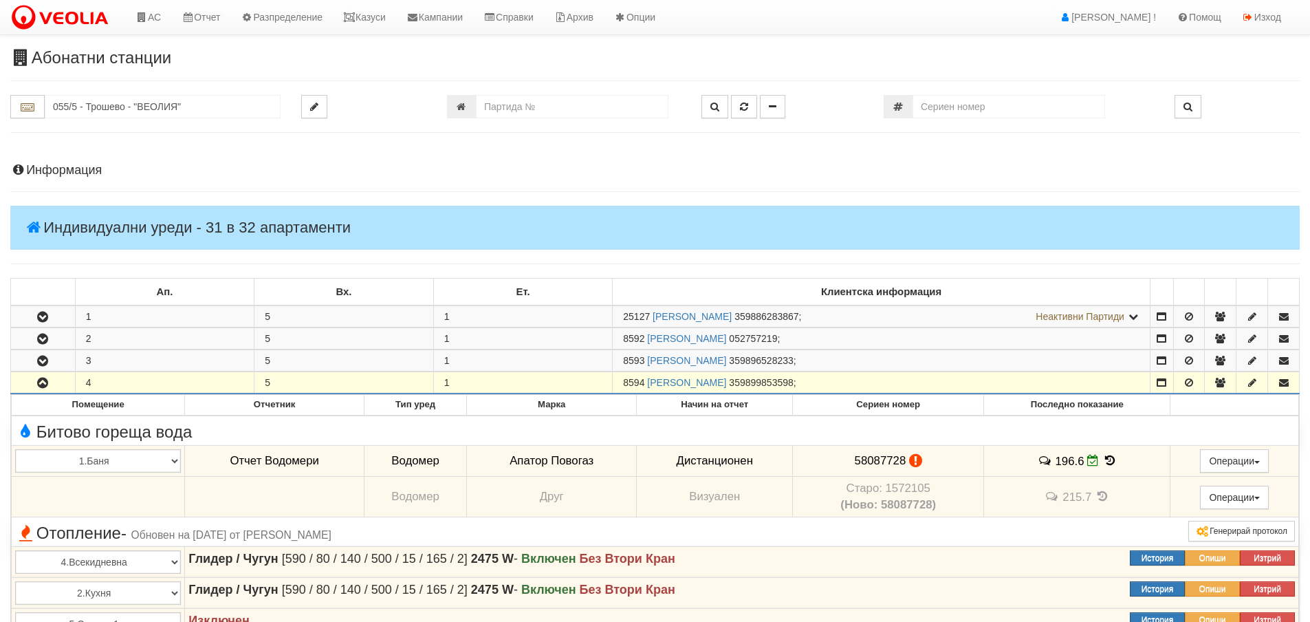
click at [52, 171] on h4 "Информация" at bounding box center [654, 171] width 1289 height 14
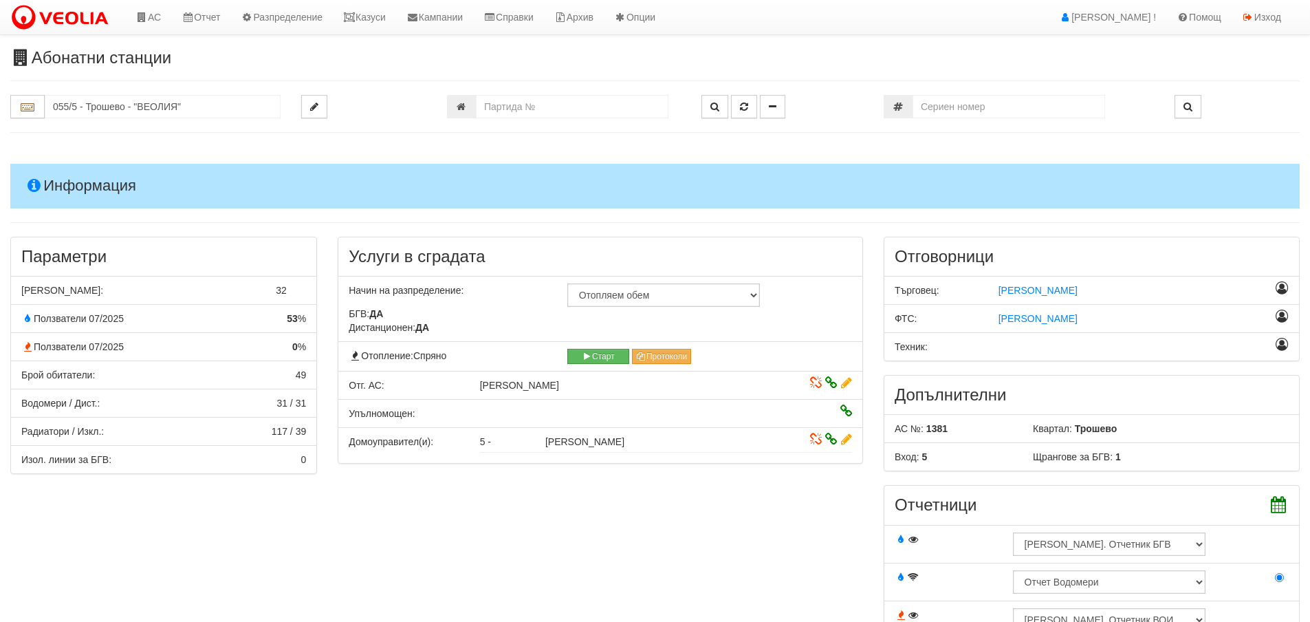
click at [61, 188] on h4 "Информация" at bounding box center [654, 186] width 1289 height 44
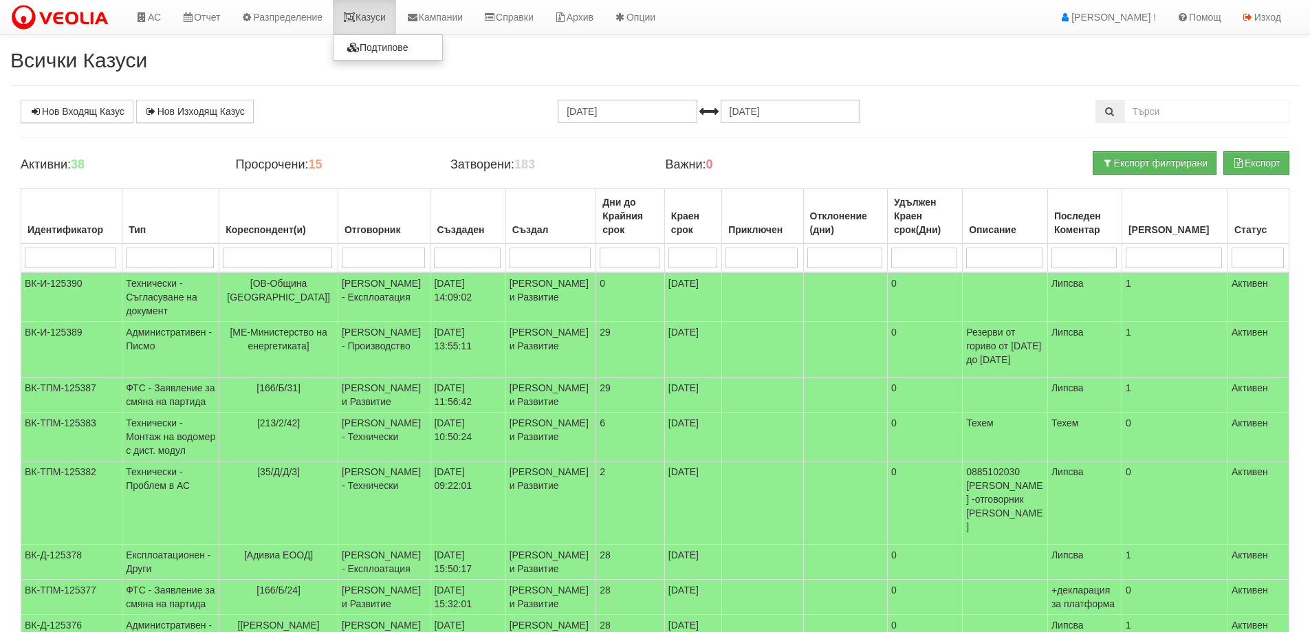
click at [393, 16] on link "Казуси" at bounding box center [364, 17] width 63 height 34
